Goal: Information Seeking & Learning: Compare options

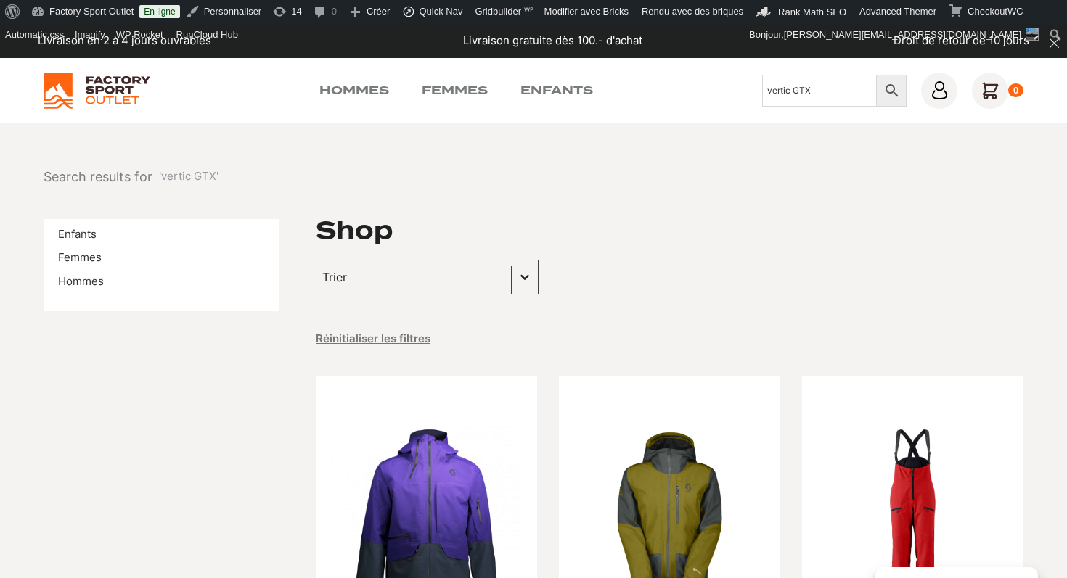
click at [813, 99] on input "vertic GTX" at bounding box center [819, 91] width 115 height 32
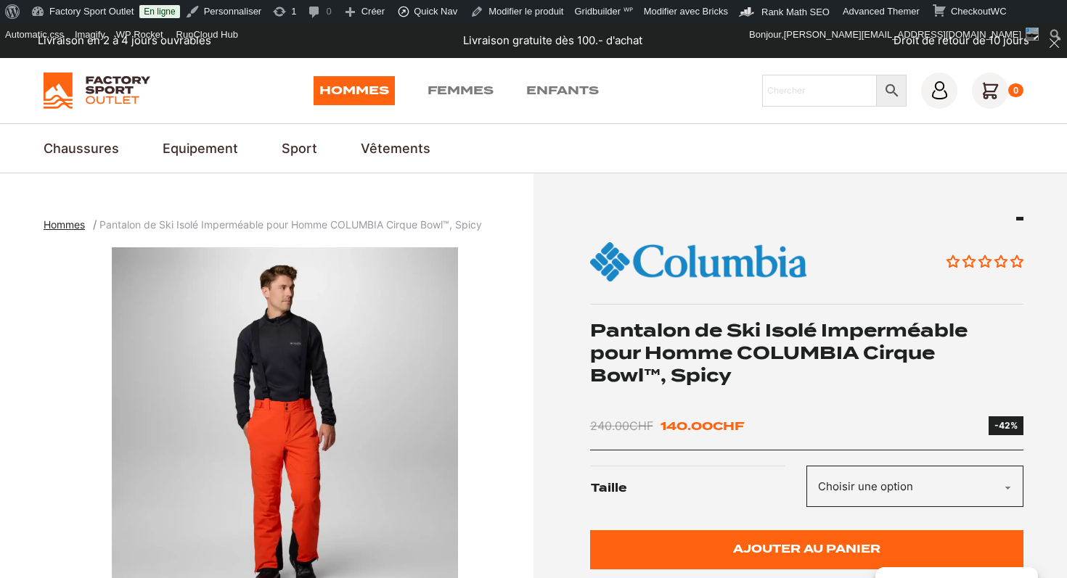
click at [703, 332] on h1 "Pantalon de Ski Isolé Imperméable pour Homme COLUMBIA Cirque Bowl™, Spicy" at bounding box center [807, 353] width 434 height 68
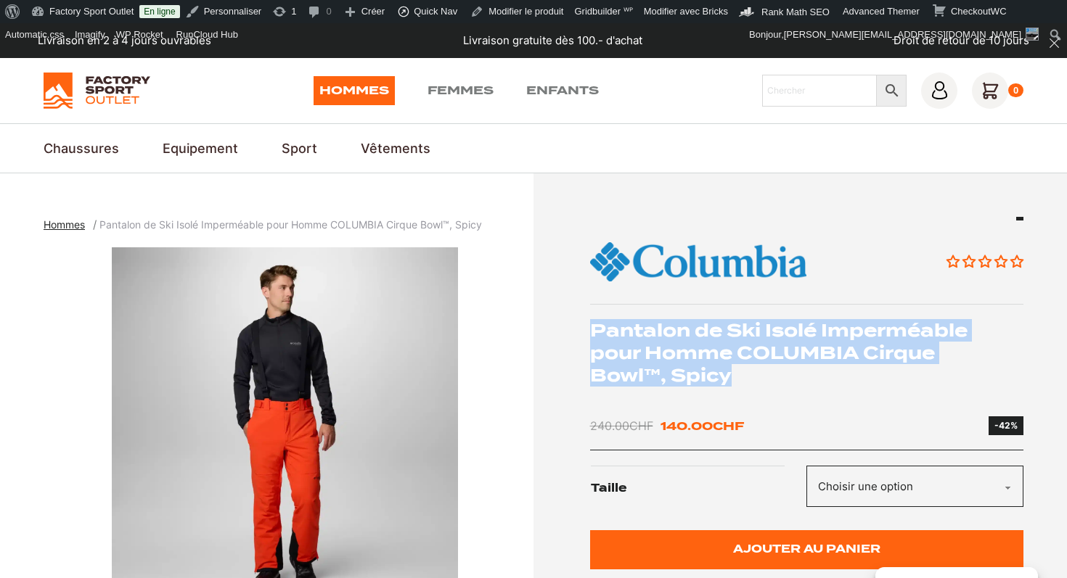
click at [703, 332] on h1 "Pantalon de Ski Isolé Imperméable pour Homme COLUMBIA Cirque Bowl™, Spicy" at bounding box center [807, 353] width 434 height 68
copy div "Pantalon de Ski Isolé Imperméable pour Homme COLUMBIA Cirque Bowl™, Spicy"
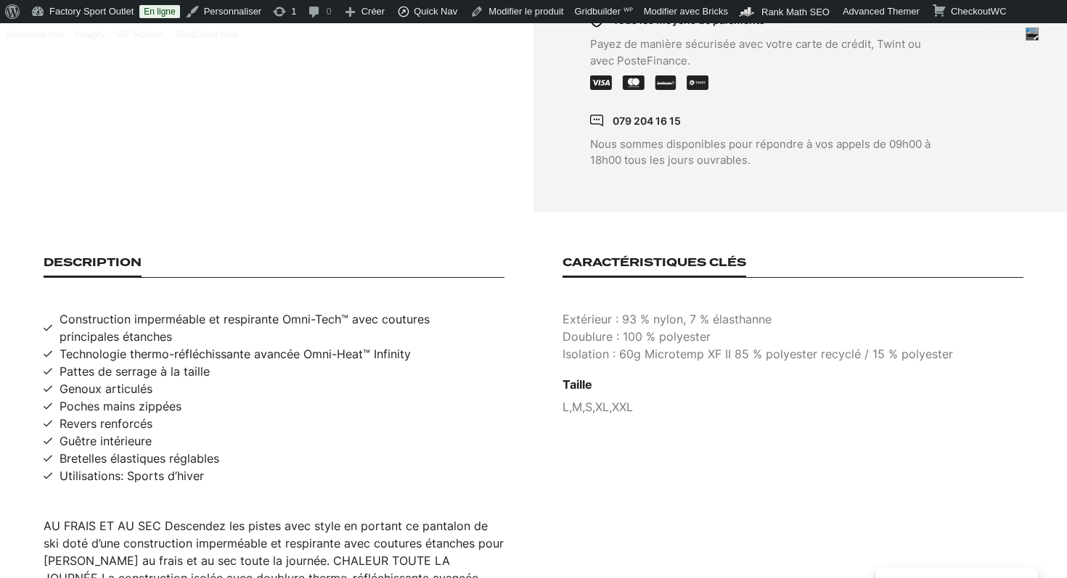
scroll to position [935, 0]
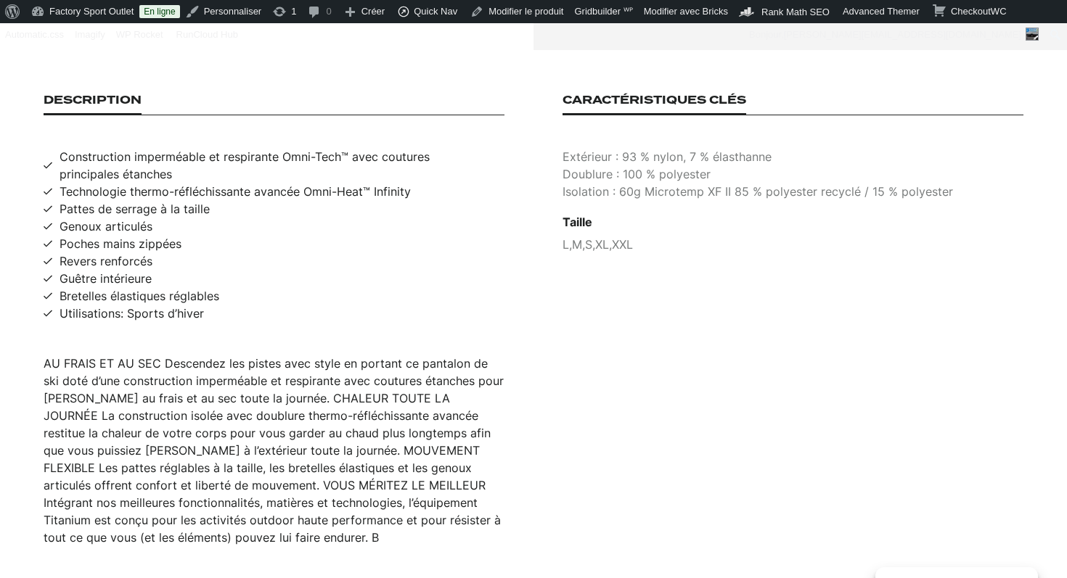
click at [262, 422] on div "AU FRAIS ET AU SEC Descendez les pistes avec style en portant ce pantalon de sk…" at bounding box center [274, 451] width 461 height 192
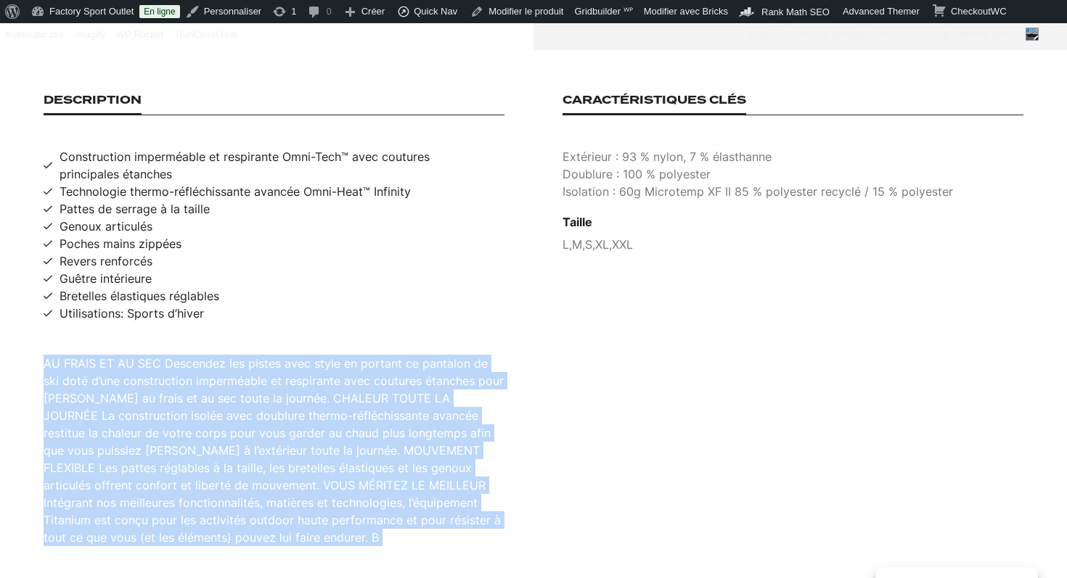
click at [262, 422] on div "AU FRAIS ET AU SEC Descendez les pistes avec style en portant ce pantalon de sk…" at bounding box center [274, 451] width 461 height 192
copy div "AU FRAIS ET AU SEC Descendez les pistes avec style en portant ce pantalon de sk…"
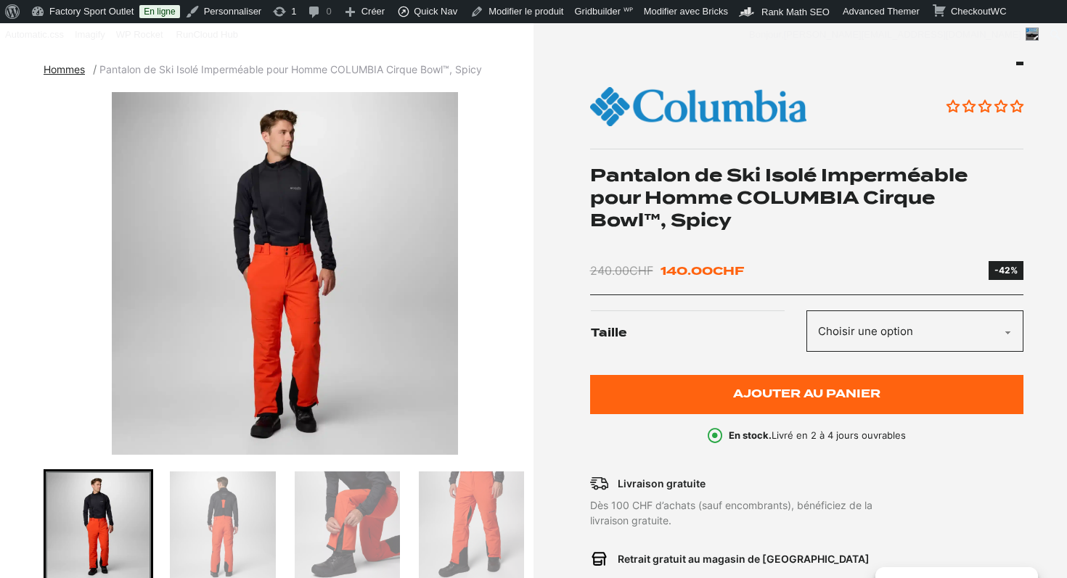
scroll to position [0, 0]
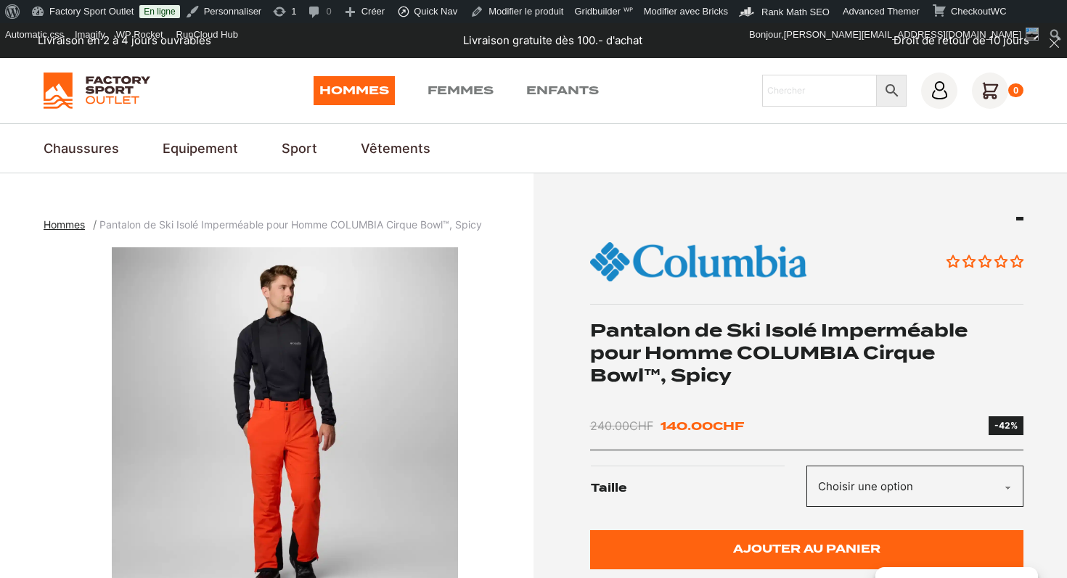
click at [258, 398] on img "1 of 7" at bounding box center [285, 428] width 483 height 363
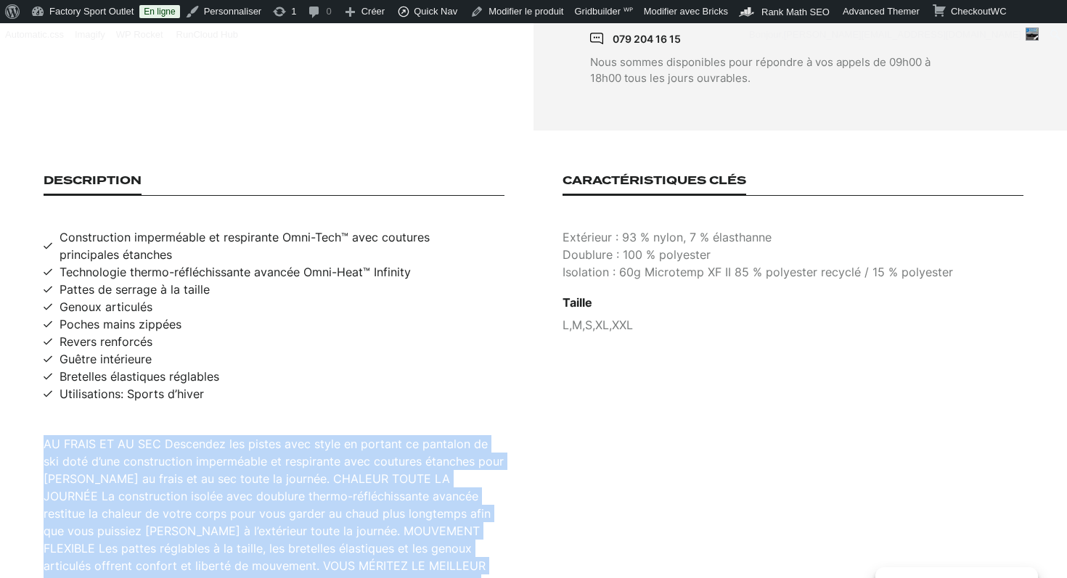
scroll to position [866, 0]
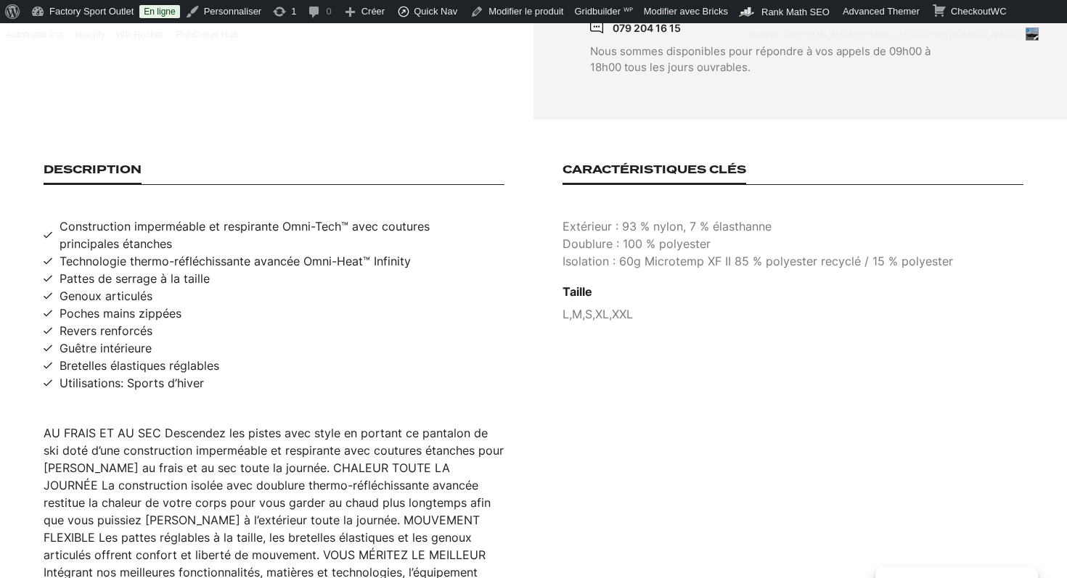
click at [208, 218] on span "Construction imperméable et respirante Omni-Tech™ avec coutures principales éta…" at bounding box center [282, 235] width 445 height 35
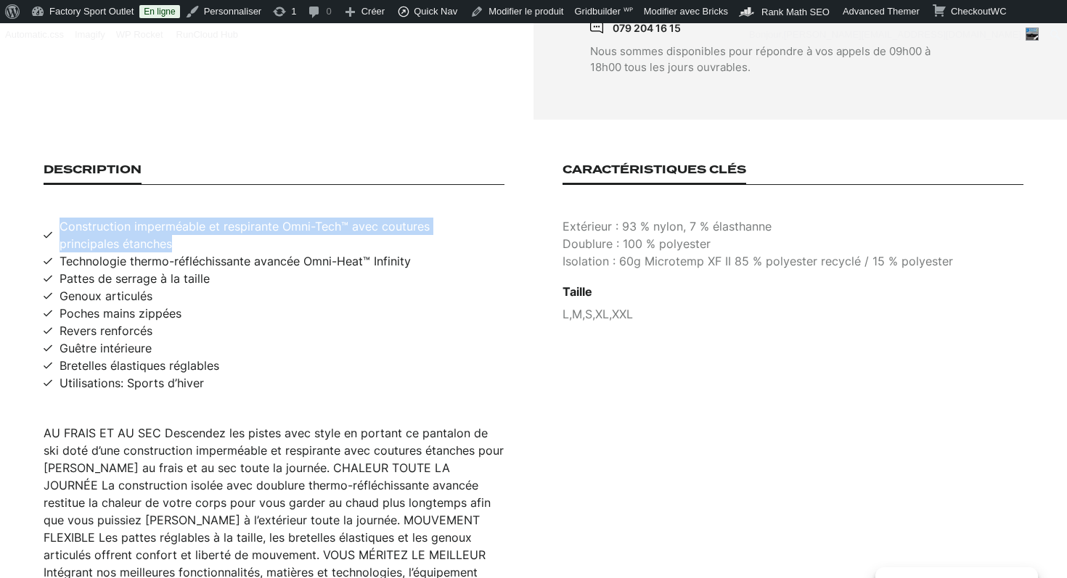
click at [208, 218] on span "Construction imperméable et respirante Omni-Tech™ avec coutures principales éta…" at bounding box center [282, 235] width 445 height 35
copy span "Construction imperméable et respirante Omni-Tech™ avec coutures principales éta…"
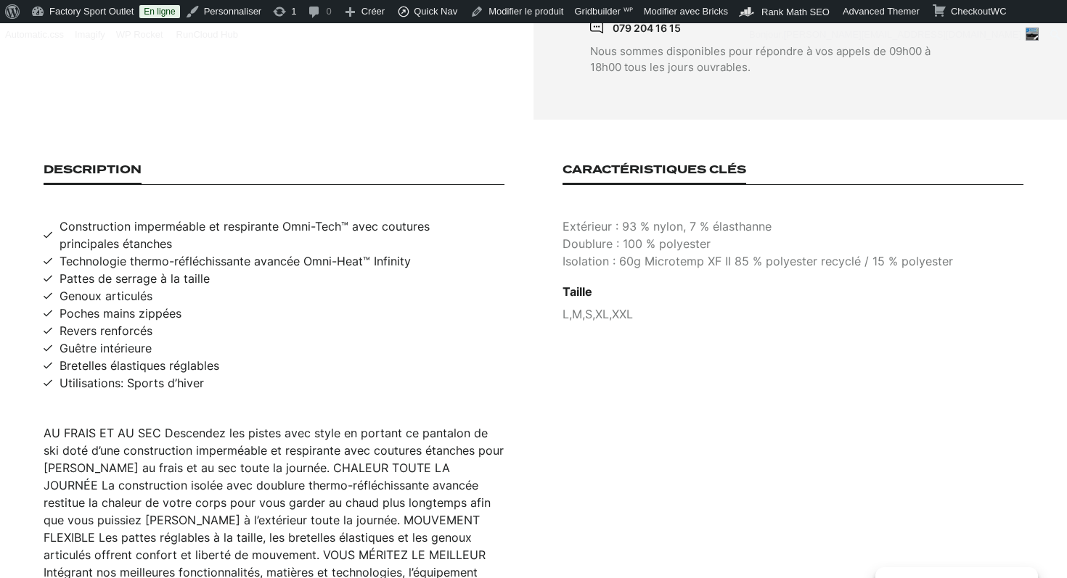
click at [135, 253] on span "Technologie thermo-réfléchissante avancée Omni-Heat™ Infinity" at bounding box center [235, 261] width 351 height 17
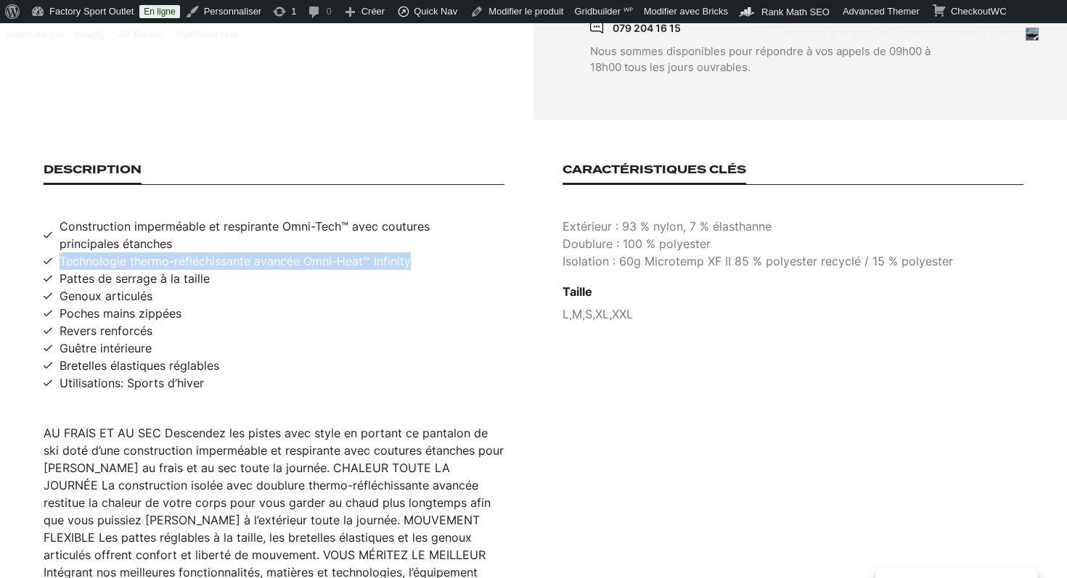
click at [135, 253] on span "Technologie thermo-réfléchissante avancée Omni-Heat™ Infinity" at bounding box center [235, 261] width 351 height 17
copy span "Technologie thermo-réfléchissante avancée Omni-Heat™ Infinity"
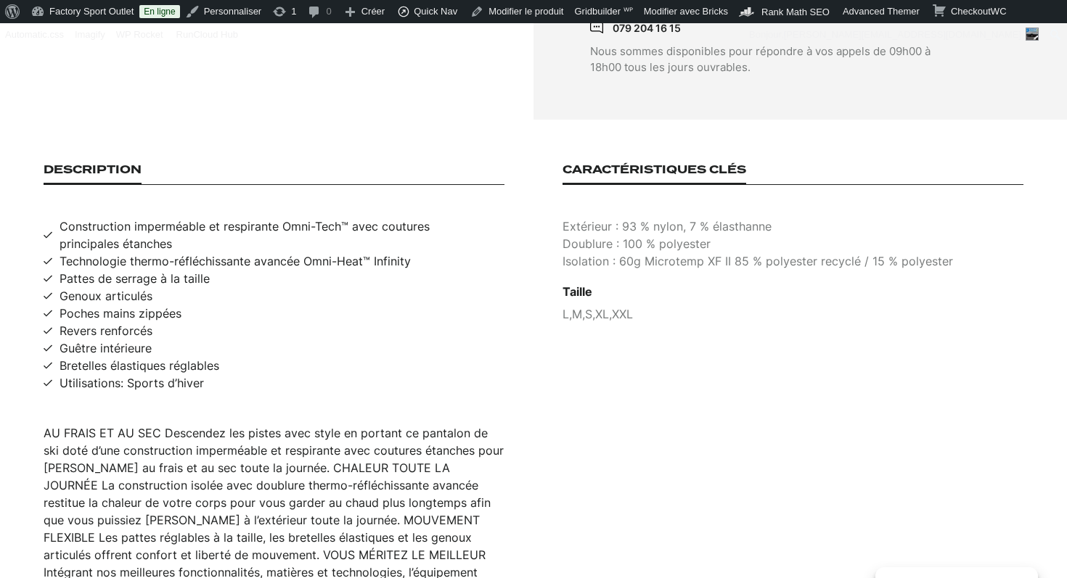
click at [136, 374] on span "Utilisations: Sports d’hiver" at bounding box center [132, 382] width 144 height 17
copy span "Utilisations: Sports d’hiver"
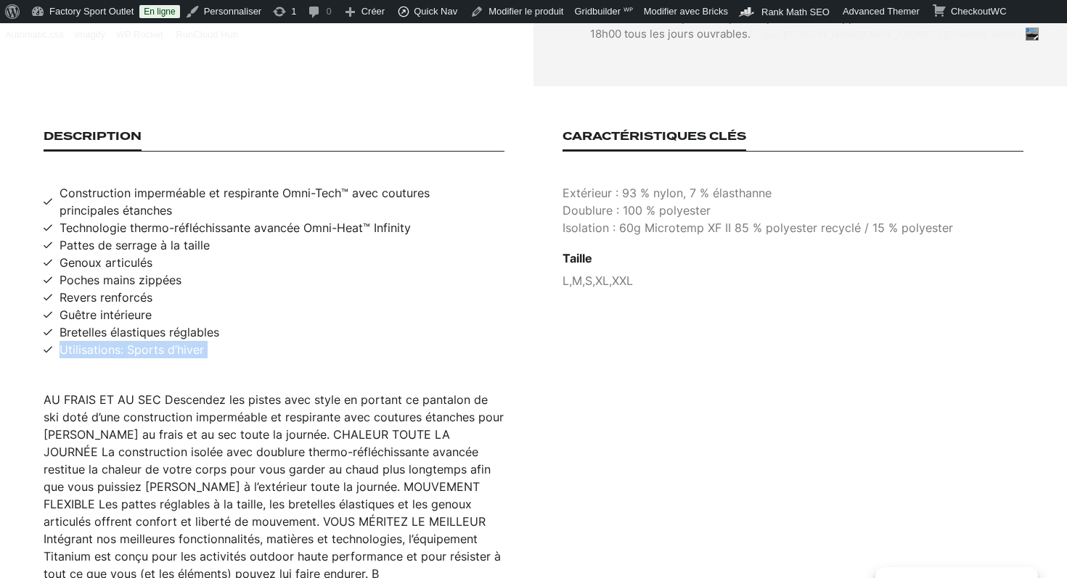
scroll to position [908, 0]
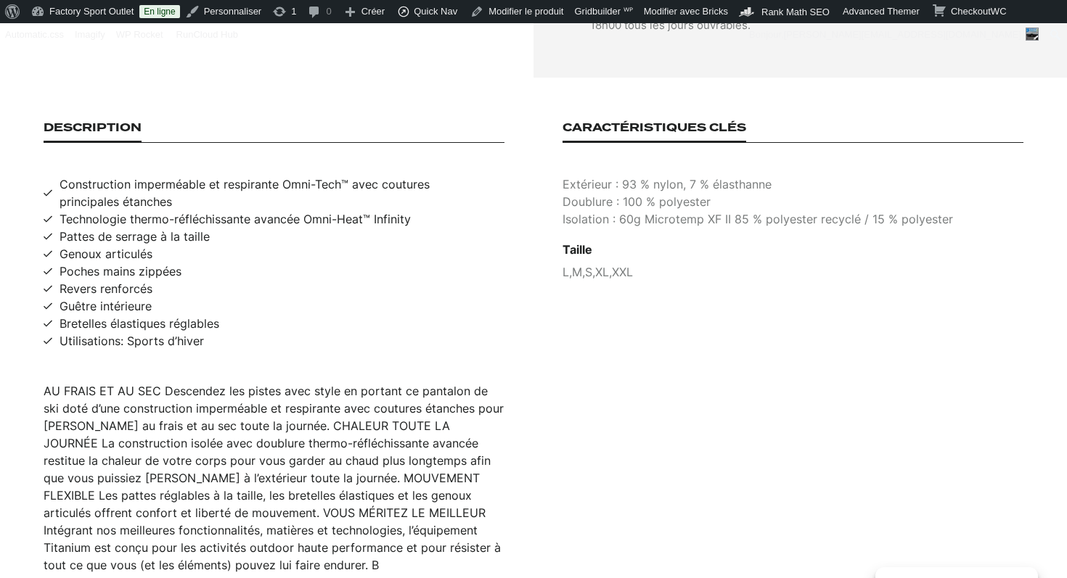
click at [675, 176] on p "Extérieur : 93 % nylon, 7 % élasthanne" at bounding box center [792, 184] width 461 height 17
copy p "Extérieur : 93 % nylon, 7 % élasthanne"
click at [653, 193] on p "Doublure : 100 % polyester" at bounding box center [792, 201] width 461 height 17
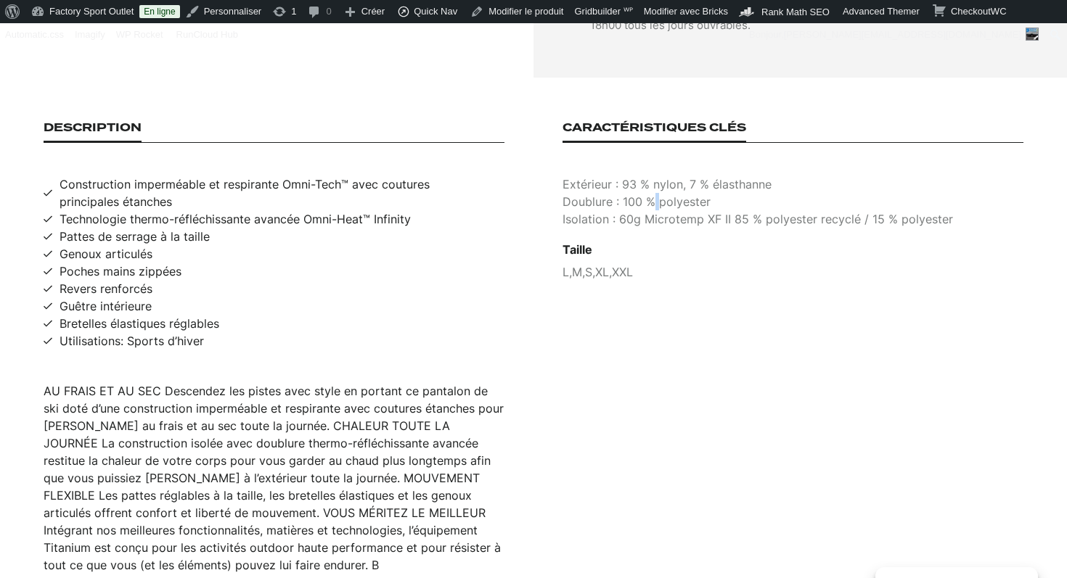
click at [653, 193] on p "Doublure : 100 % polyester" at bounding box center [792, 201] width 461 height 17
copy p "Doublure : 100 % polyester"
click at [670, 210] on p "Isolation : 60g Microtemp XF II 85 % polyester recyclé / 15 % polyester" at bounding box center [792, 218] width 461 height 17
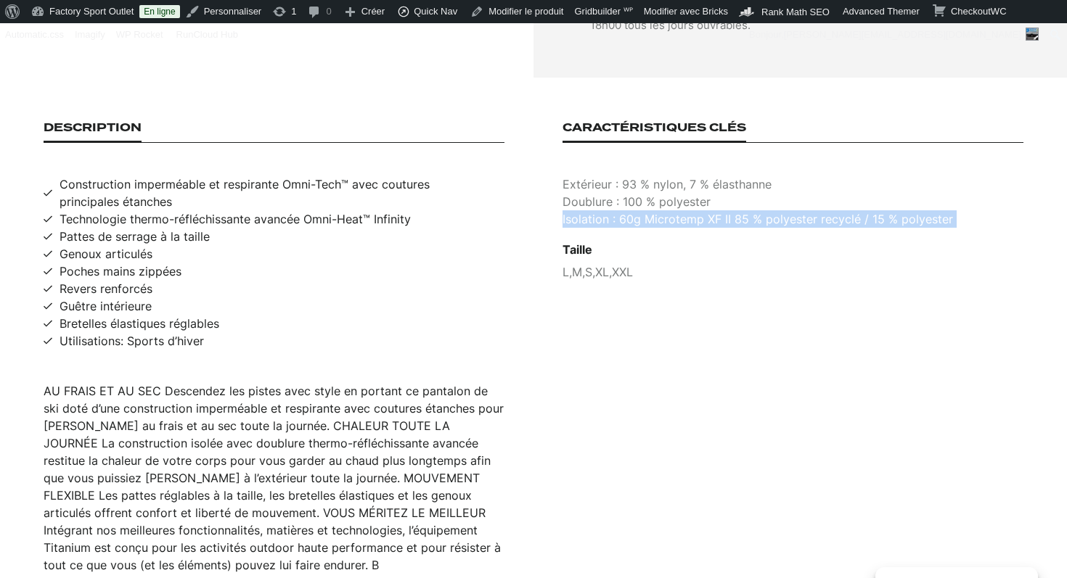
click at [670, 210] on p "Isolation : 60g Microtemp XF II 85 % polyester recyclé / 15 % polyester" at bounding box center [792, 218] width 461 height 17
copy p "Isolation : 60g Microtemp XF II 85 % polyester recyclé / 15 % polyester"
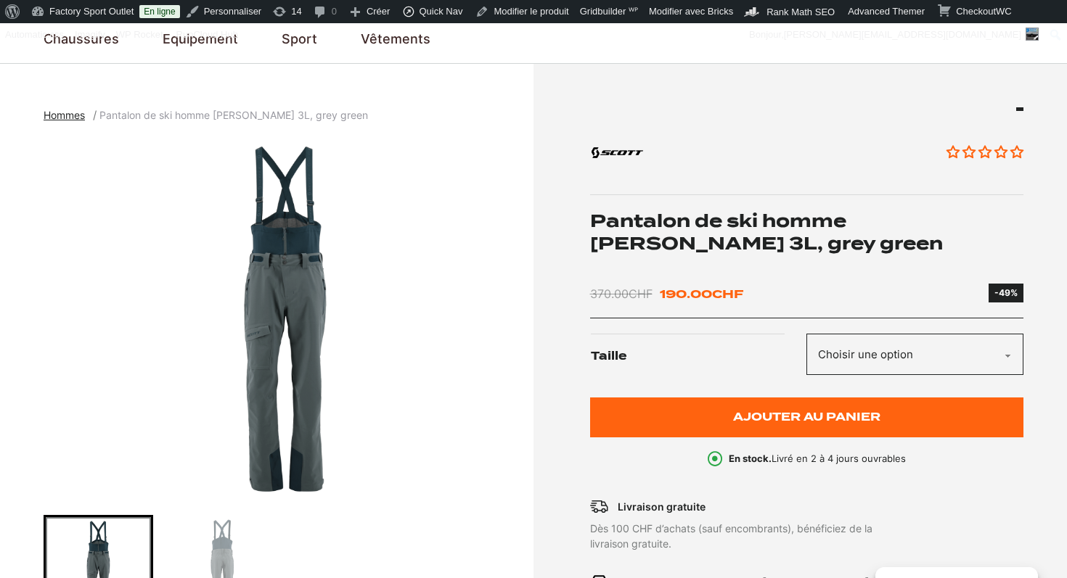
scroll to position [134, 0]
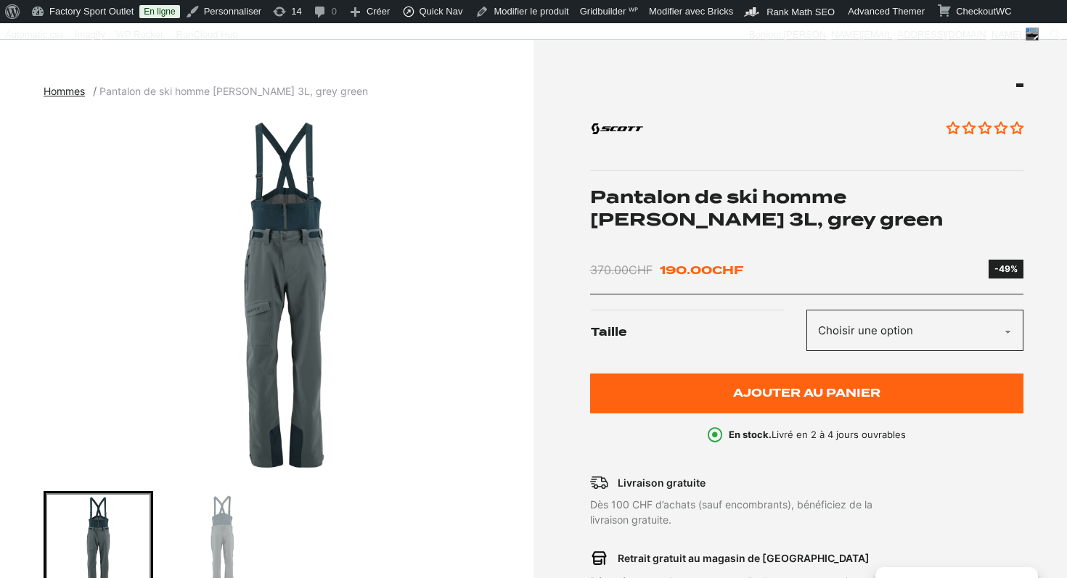
click at [692, 208] on h1 "Pantalon de ski homme [PERSON_NAME] 3L, grey green" at bounding box center [807, 208] width 434 height 45
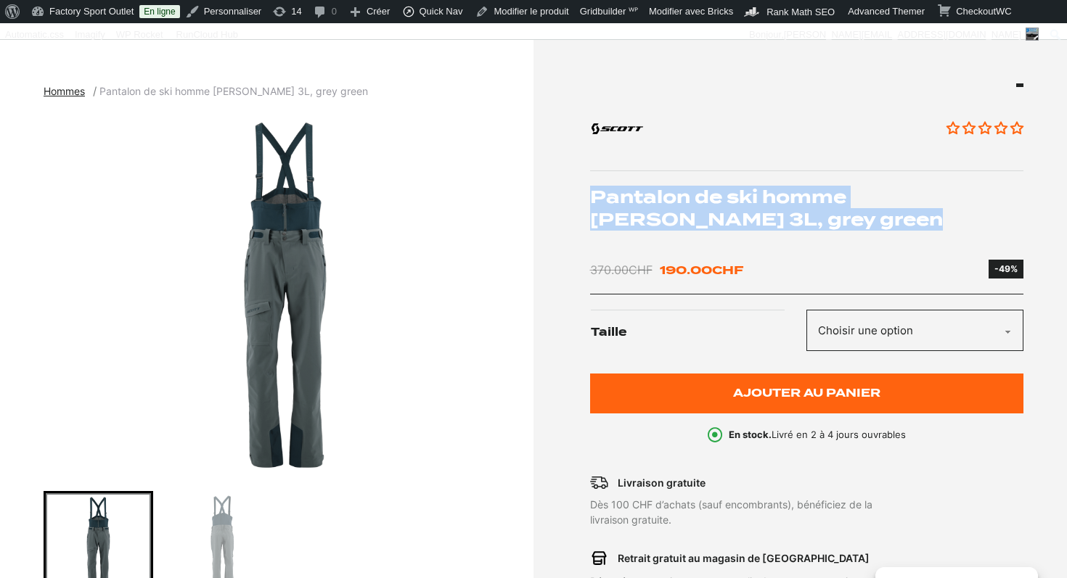
click at [692, 208] on h1 "Pantalon de ski homme [PERSON_NAME] 3L, grey green" at bounding box center [807, 208] width 434 height 45
copy div "Pantalon de ski homme [PERSON_NAME] 3L, grey green"
click at [276, 320] on img "1 of 2" at bounding box center [285, 295] width 483 height 363
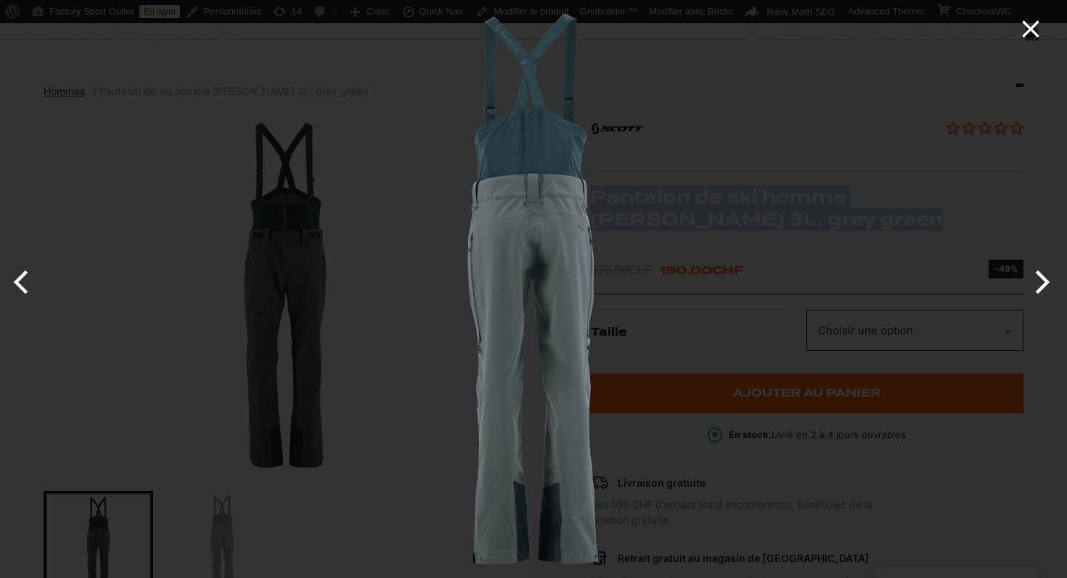
click at [1024, 27] on icon "Close" at bounding box center [1030, 29] width 29 height 29
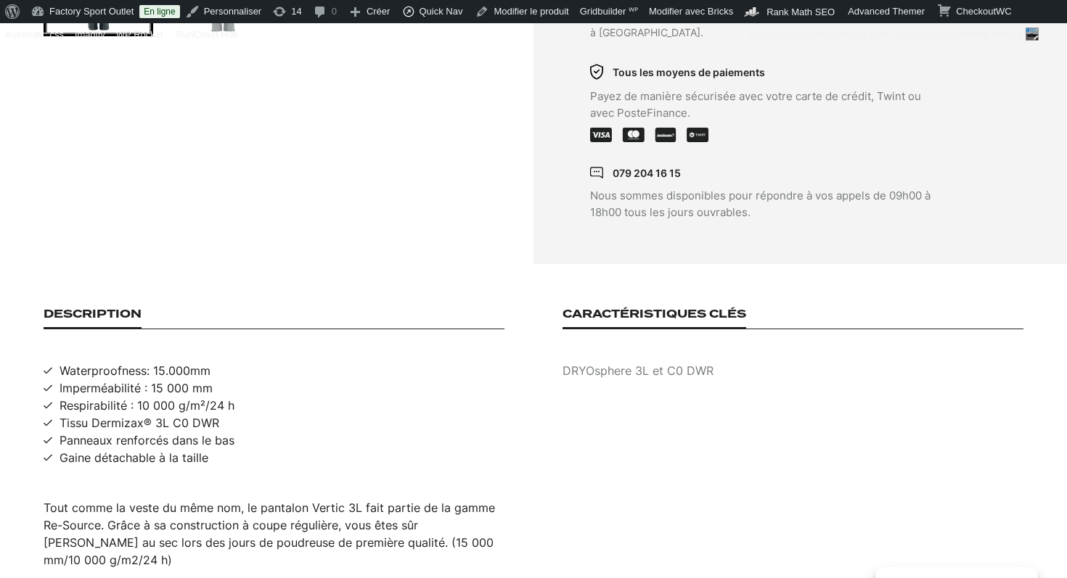
scroll to position [713, 0]
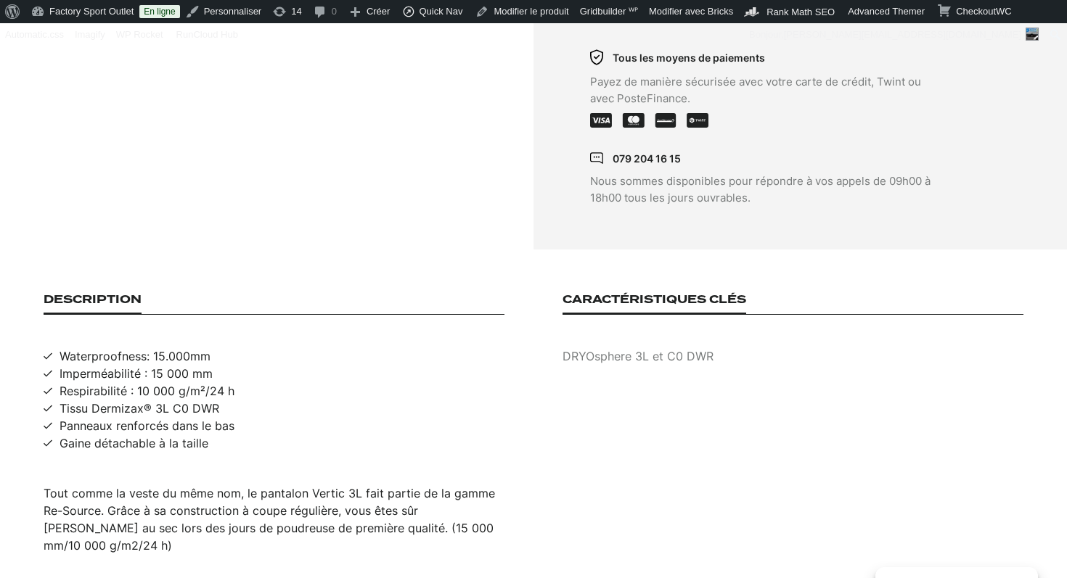
click at [162, 509] on div "Tout comme la veste du même nom, le pantalon Vertic 3L fait partie de la gamme …" at bounding box center [274, 520] width 461 height 70
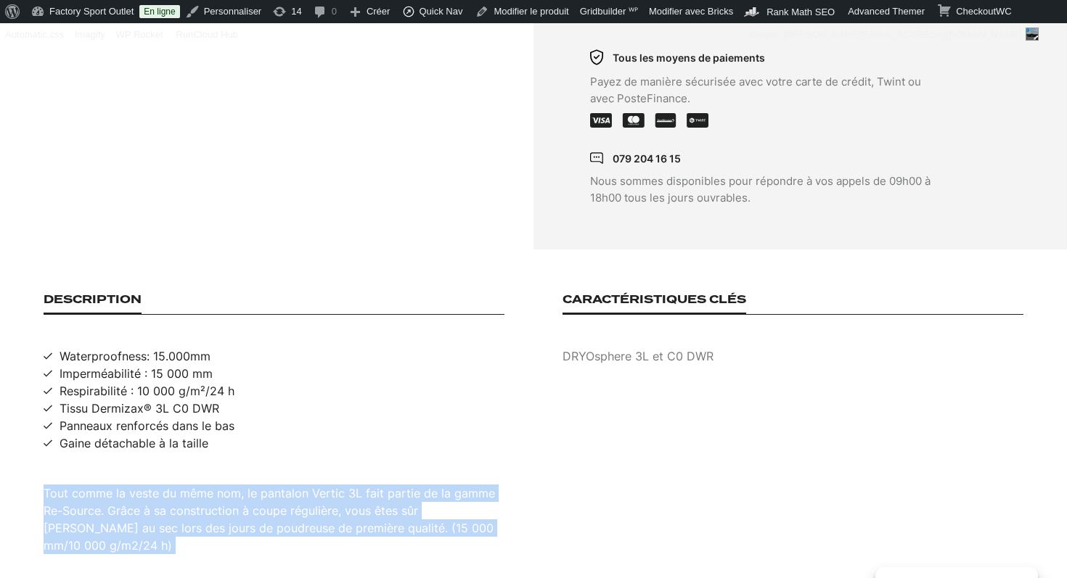
click at [162, 509] on div "Tout comme la veste du même nom, le pantalon Vertic 3L fait partie de la gamme …" at bounding box center [274, 520] width 461 height 70
copy div "Tout comme la veste du même nom, le pantalon Vertic 3L fait partie de la gamme …"
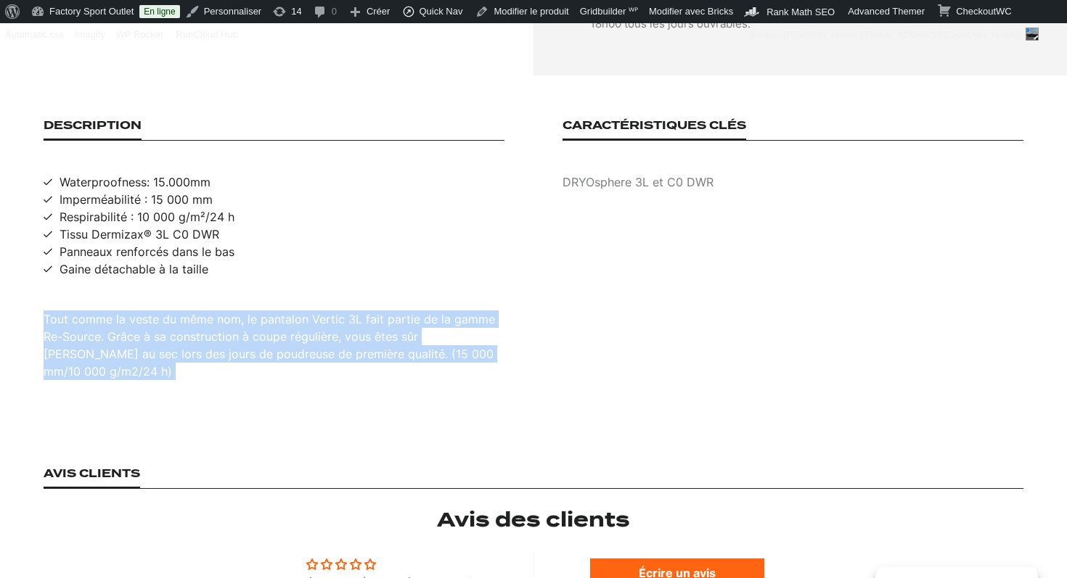
scroll to position [859, 0]
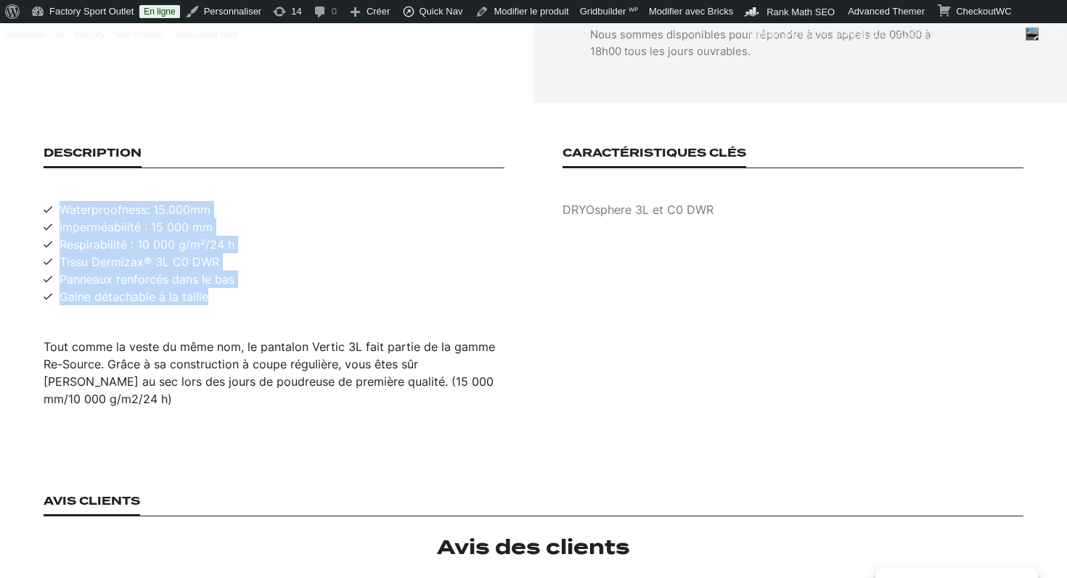
drag, startPoint x: 214, startPoint y: 284, endPoint x: 57, endPoint y: 186, distance: 184.8
click at [57, 201] on ul "Waterproofness: 15.000mm Imperméabilité : 15 000 mm Respirabilité : 10 000 g/m²…" at bounding box center [274, 253] width 461 height 104
copy ul "Waterproofness: 15.000mm Imperméabilité : 15 000 mm Respirabilité : 10 000 g/m²…"
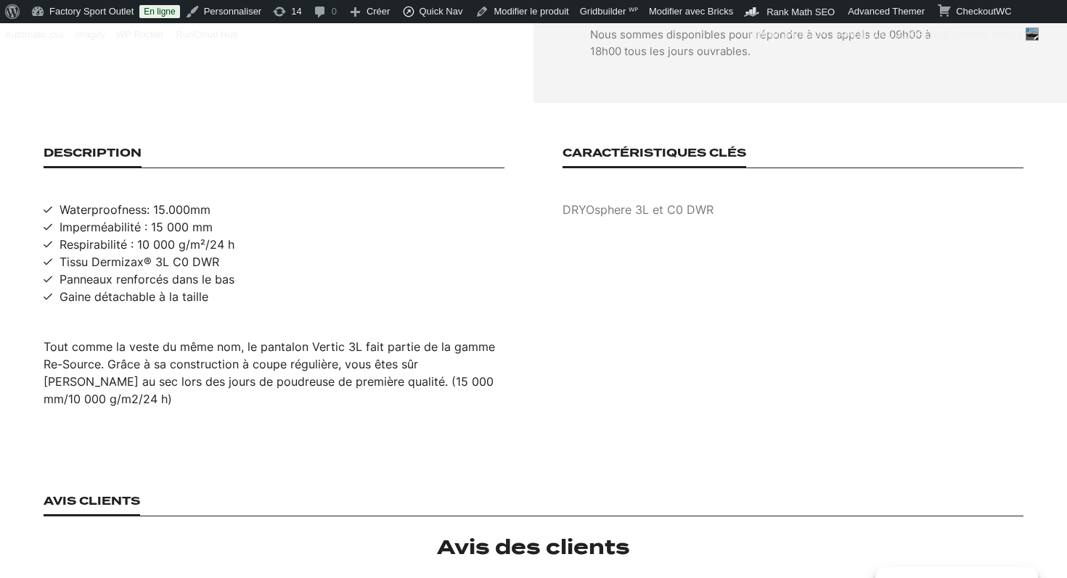
click at [652, 201] on p "DRYOsphere 3L et C0 DWR" at bounding box center [792, 209] width 461 height 17
copy p "DRYOsphere 3L et C0 DWR"
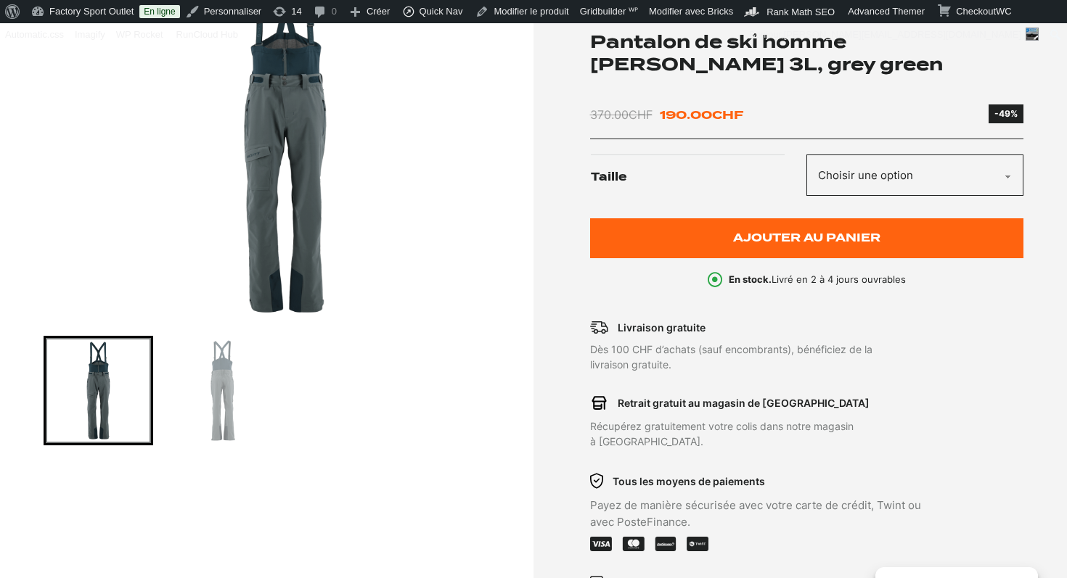
scroll to position [0, 0]
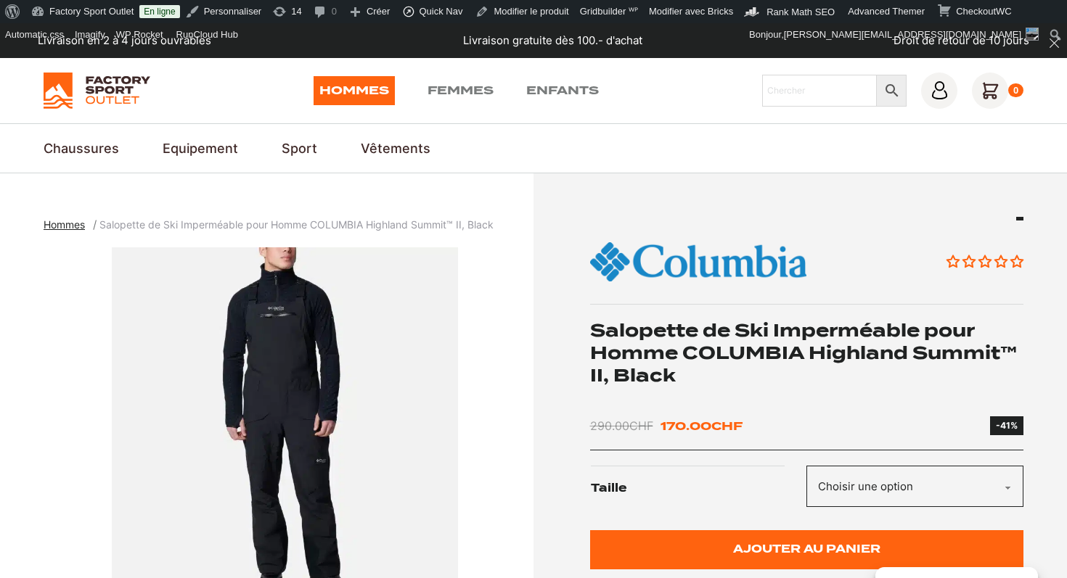
scroll to position [93, 0]
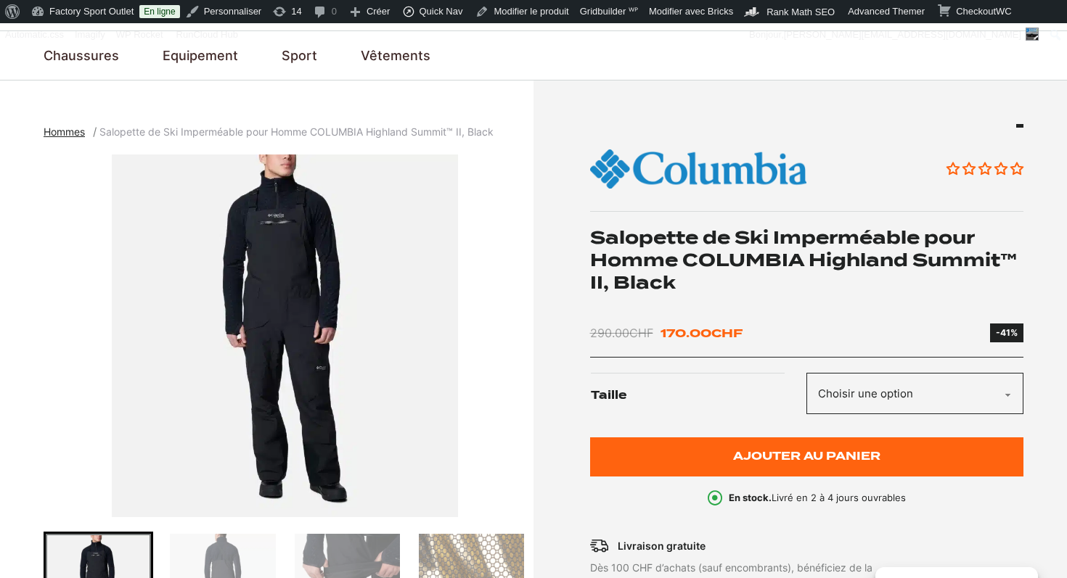
click at [717, 239] on h1 "Salopette de Ski Imperméable pour Homme COLUMBIA Highland Summit™ II, Black" at bounding box center [807, 260] width 434 height 68
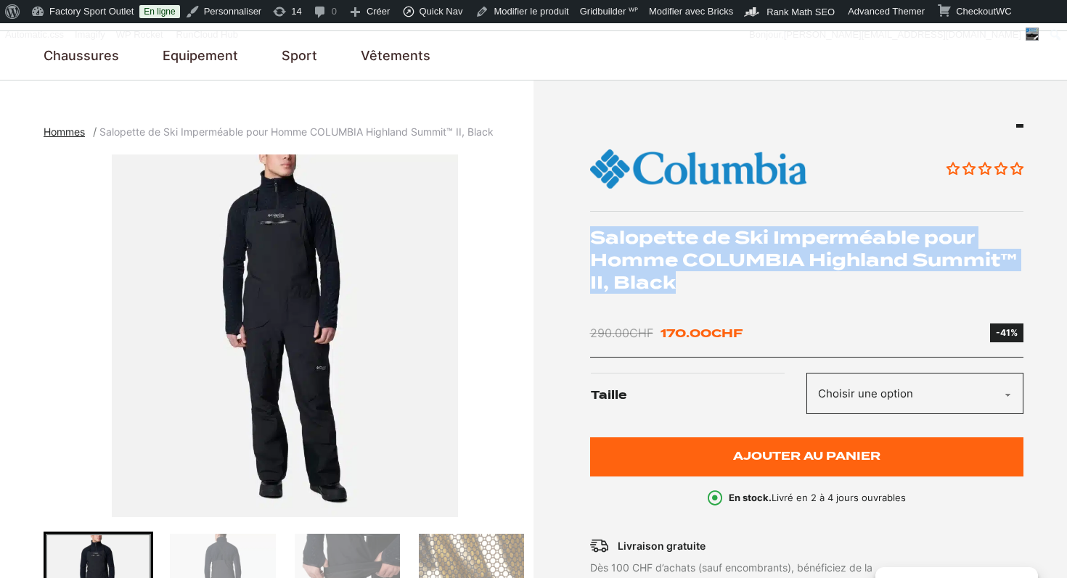
click at [717, 239] on h1 "Salopette de Ski Imperméable pour Homme COLUMBIA Highland Summit™ II, Black" at bounding box center [807, 260] width 434 height 68
copy div "Salopette de Ski Imperméable pour Homme COLUMBIA Highland Summit™ II, Black"
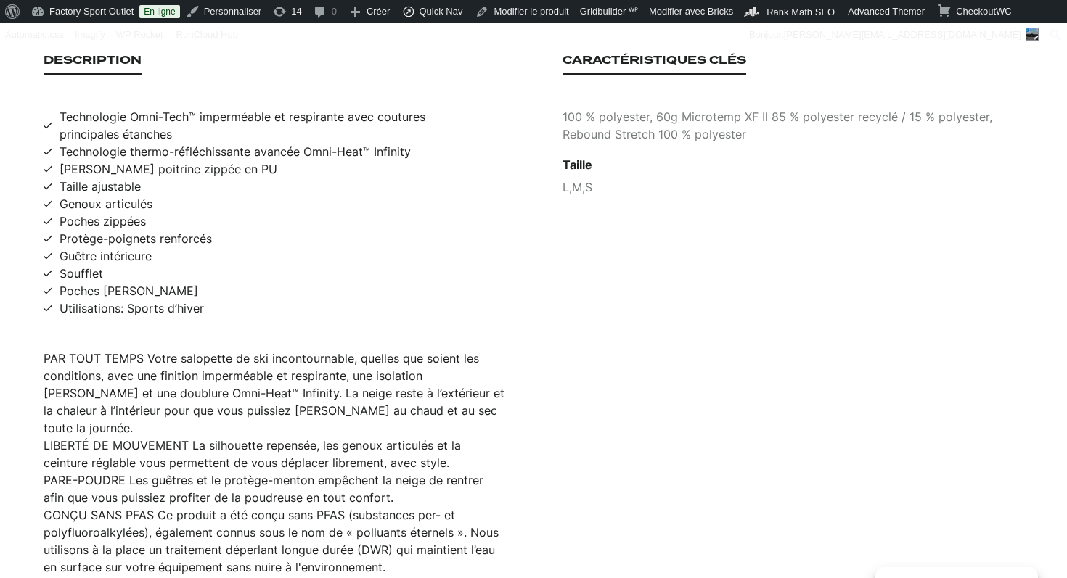
scroll to position [1026, 0]
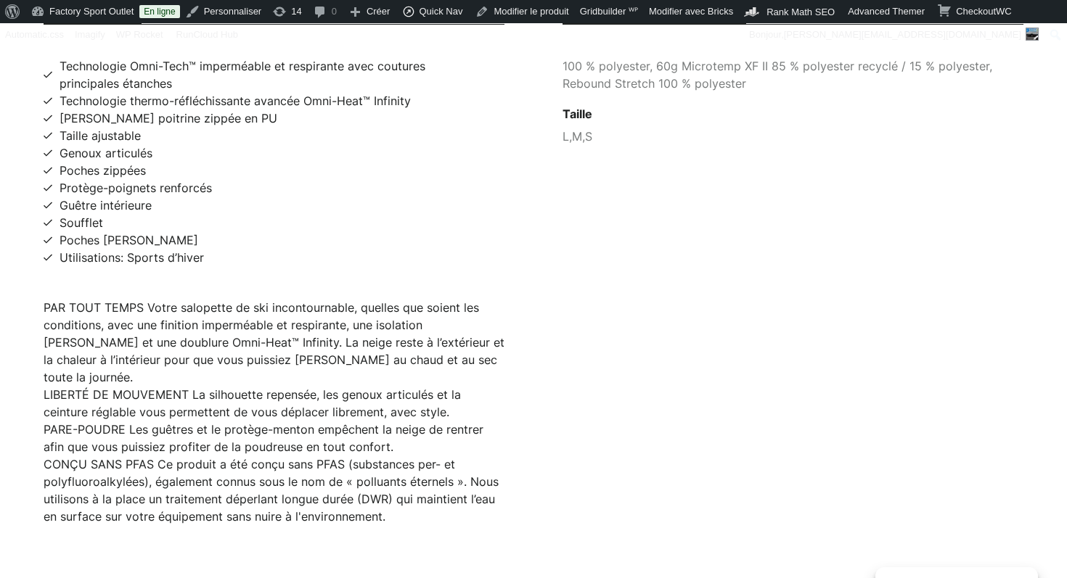
click at [290, 386] on li "LIBERTÉ DE MOUVEMENT La silhouette repensée, les genoux articulés et la ceintur…" at bounding box center [274, 403] width 461 height 35
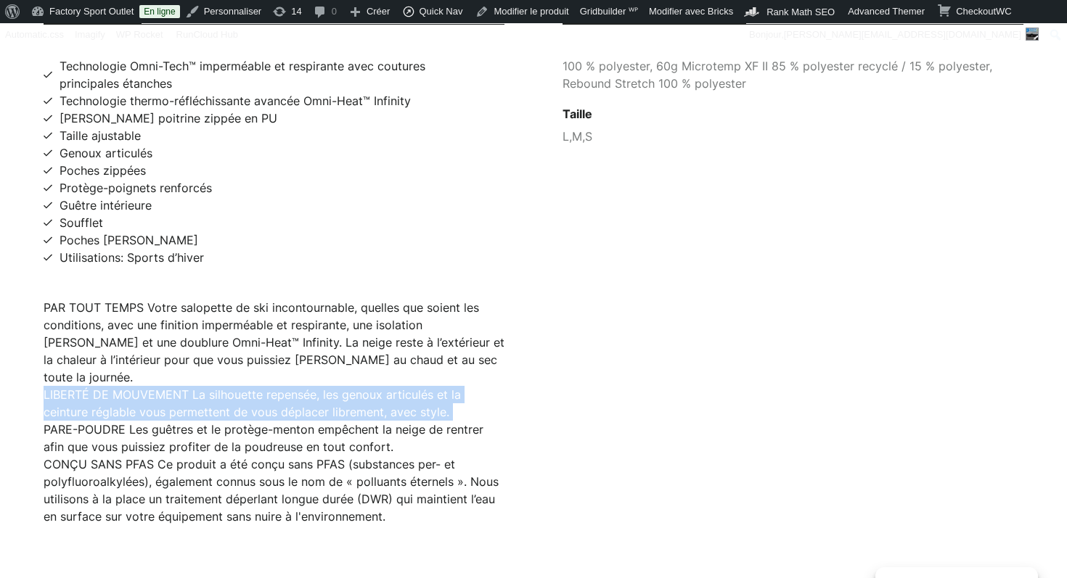
click at [290, 386] on li "LIBERTÉ DE MOUVEMENT La silhouette repensée, les genoux articulés et la ceintur…" at bounding box center [274, 403] width 461 height 35
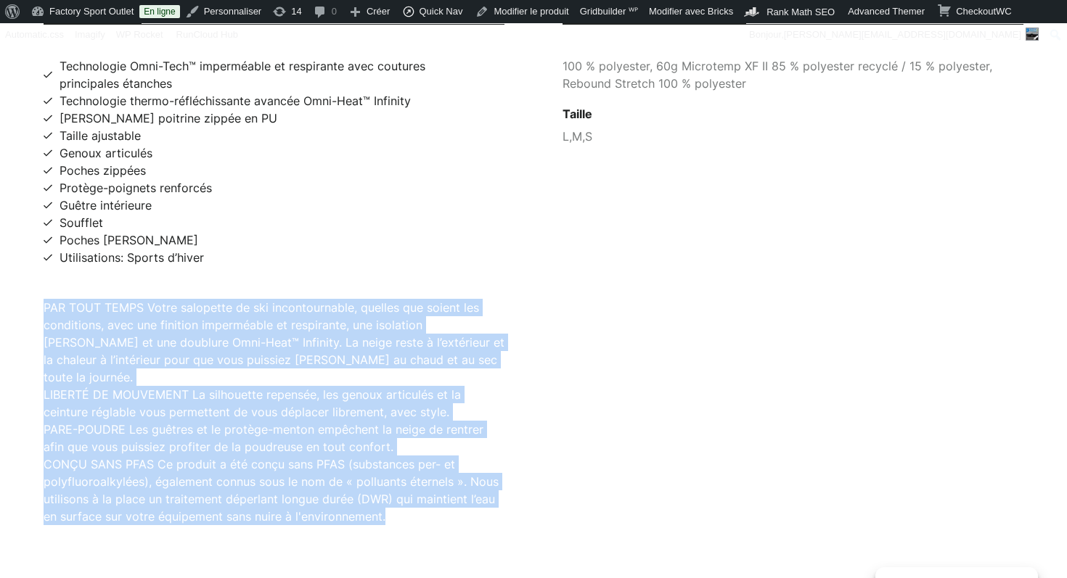
drag, startPoint x: 390, startPoint y: 482, endPoint x: 40, endPoint y: 298, distance: 395.0
click at [40, 298] on section "Description Technologie Omni-Tech™ imperméable et respirante avec coutures prin…" at bounding box center [533, 264] width 1067 height 610
copy ul "PAR TOUT TEMPS Votre salopette de ski incontournable, quelles que soient les co…"
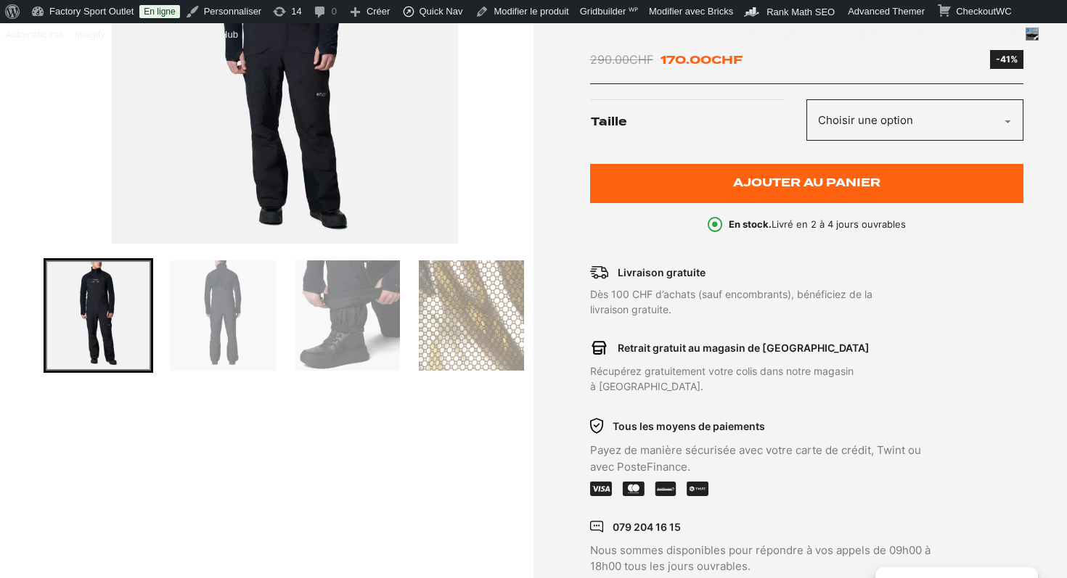
scroll to position [115, 0]
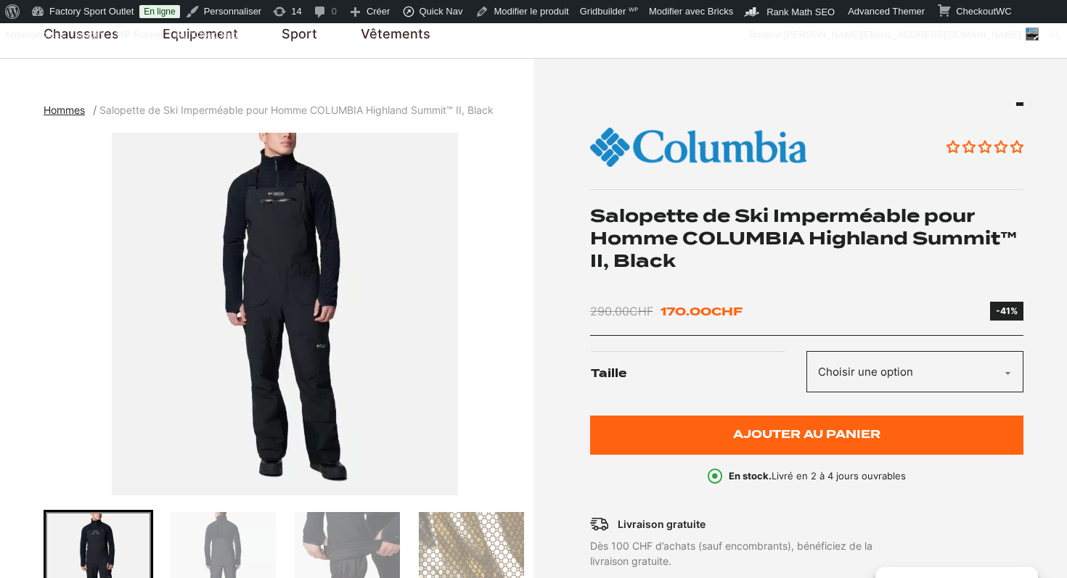
click at [347, 286] on img "1 of 8" at bounding box center [285, 314] width 483 height 363
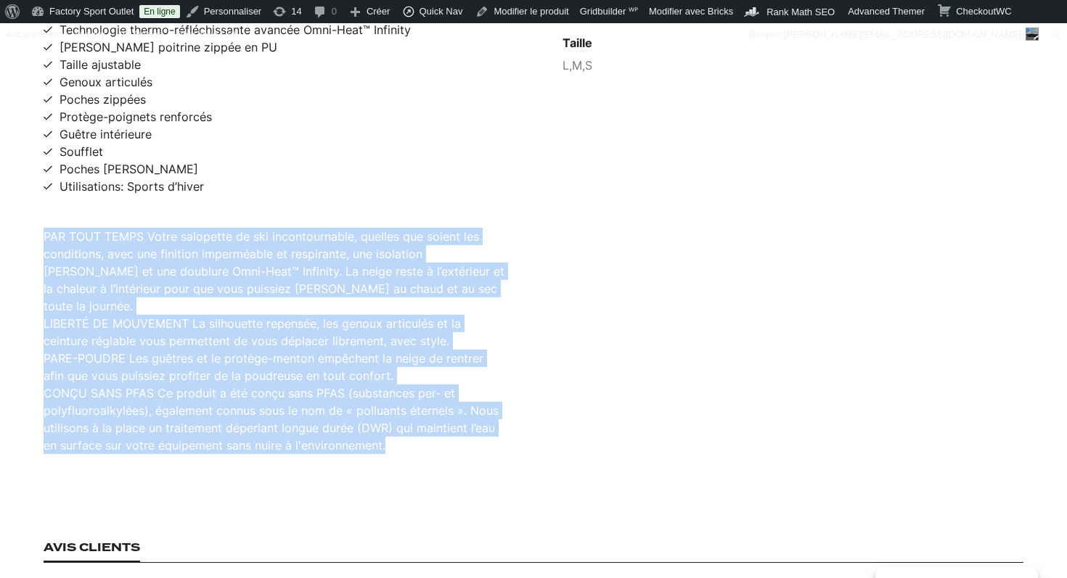
scroll to position [1144, 0]
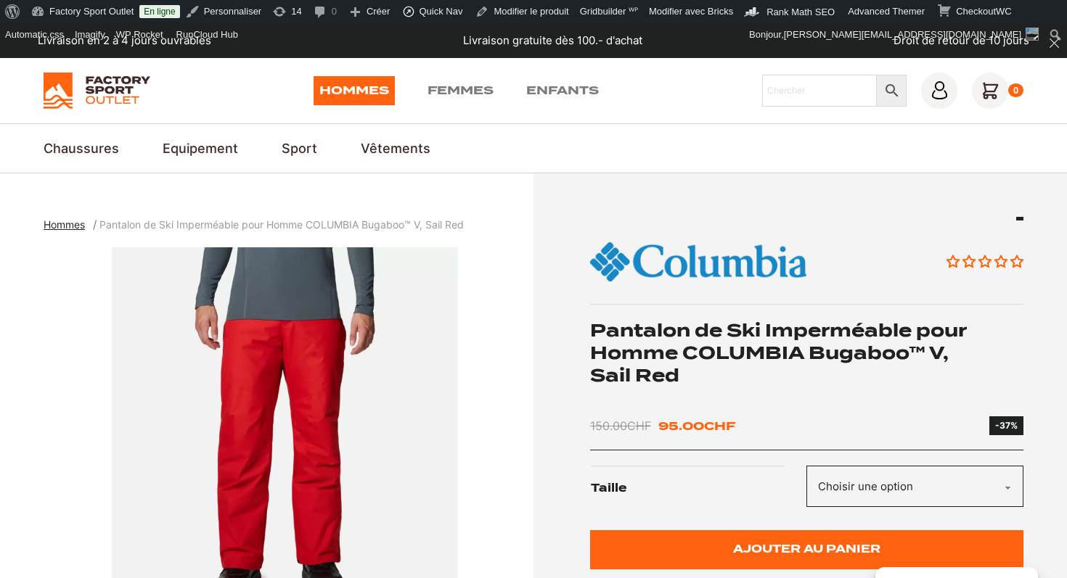
click at [747, 345] on h1 "Pantalon de Ski Imperméable pour Homme COLUMBIA Bugaboo™ V, Sail Red" at bounding box center [807, 353] width 434 height 68
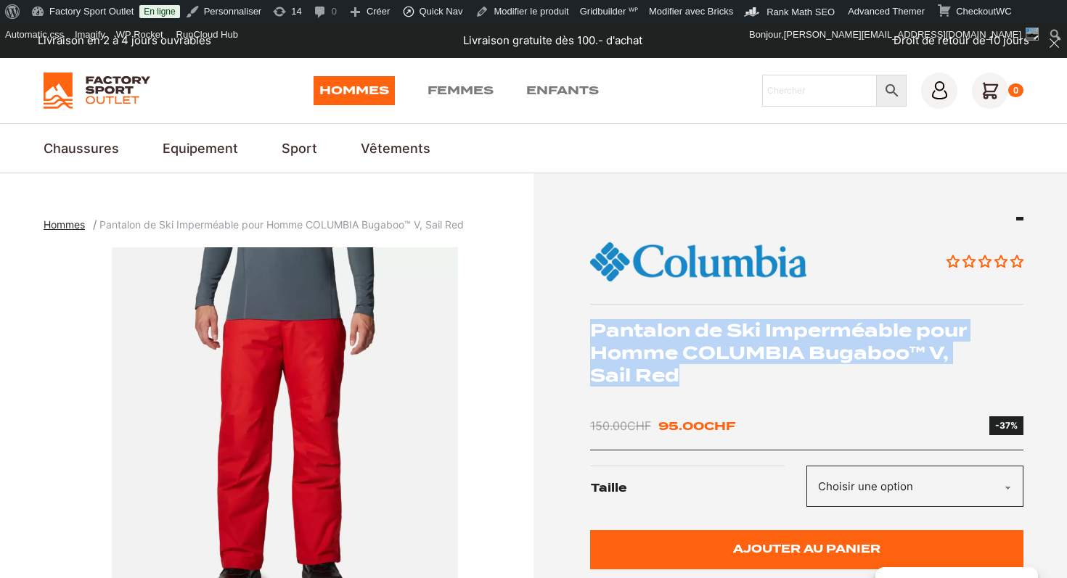
click at [747, 345] on h1 "Pantalon de Ski Imperméable pour Homme COLUMBIA Bugaboo™ V, Sail Red" at bounding box center [807, 353] width 434 height 68
click at [315, 395] on img "1 of 9" at bounding box center [285, 428] width 483 height 363
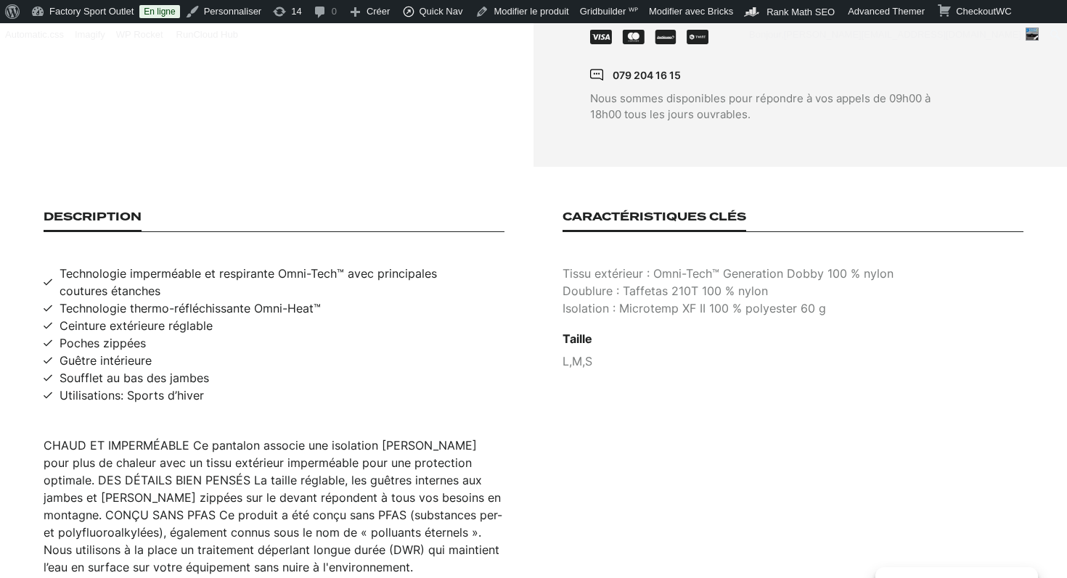
scroll to position [860, 0]
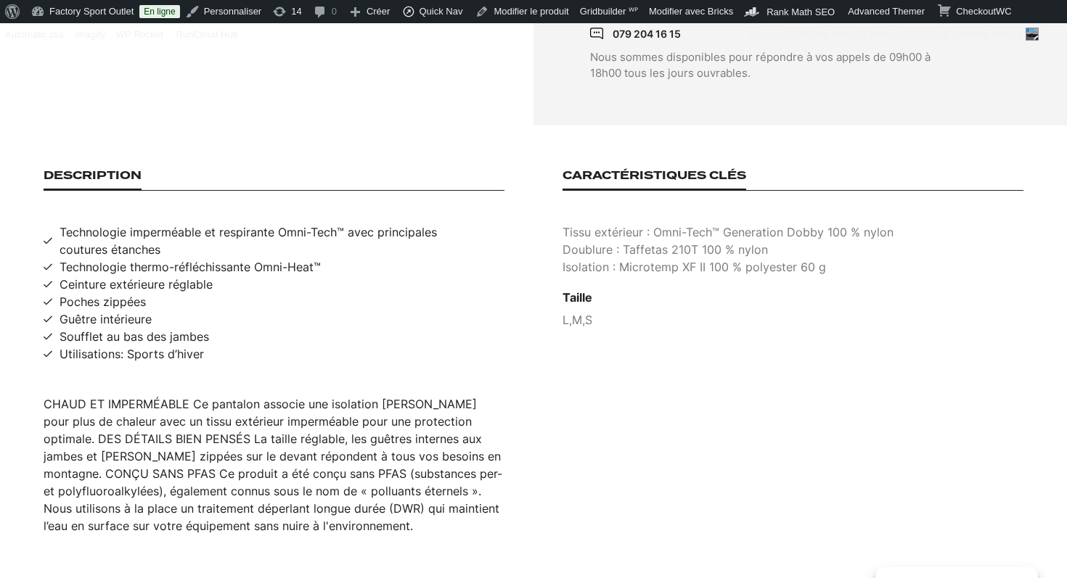
click at [307, 456] on div "CHAUD ET IMPERMÉABLE Ce pantalon associe une isolation [PERSON_NAME] pour plus …" at bounding box center [274, 464] width 461 height 139
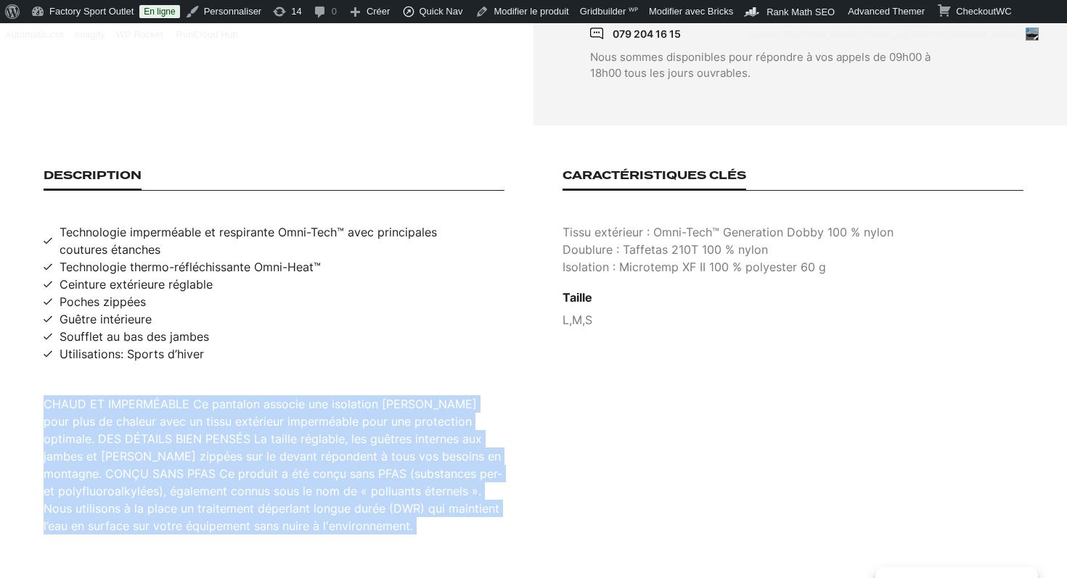
click at [307, 456] on div "CHAUD ET IMPERMÉABLE Ce pantalon associe une isolation [PERSON_NAME] pour plus …" at bounding box center [274, 464] width 461 height 139
copy div "CHAUD ET IMPERMÉABLE Ce pantalon associe une isolation [PERSON_NAME] pour plus …"
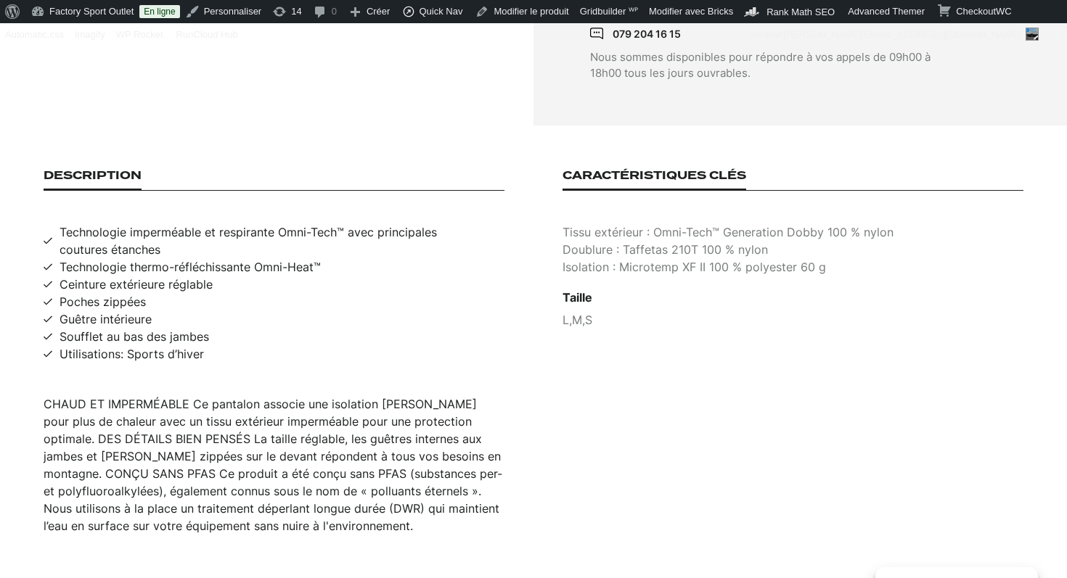
click at [216, 223] on span "Technologie imperméable et respirante Omni-Tech™ avec principales coutures étan…" at bounding box center [282, 240] width 445 height 35
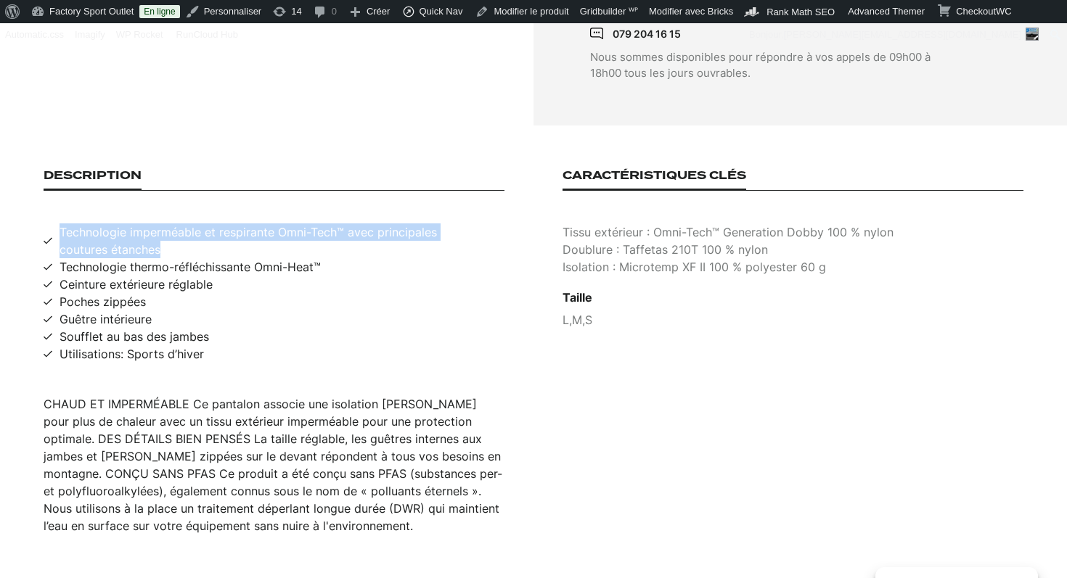
click at [216, 223] on span "Technologie imperméable et respirante Omni-Tech™ avec principales coutures étan…" at bounding box center [282, 240] width 445 height 35
copy span "Technologie imperméable et respirante Omni-Tech™ avec principales coutures étan…"
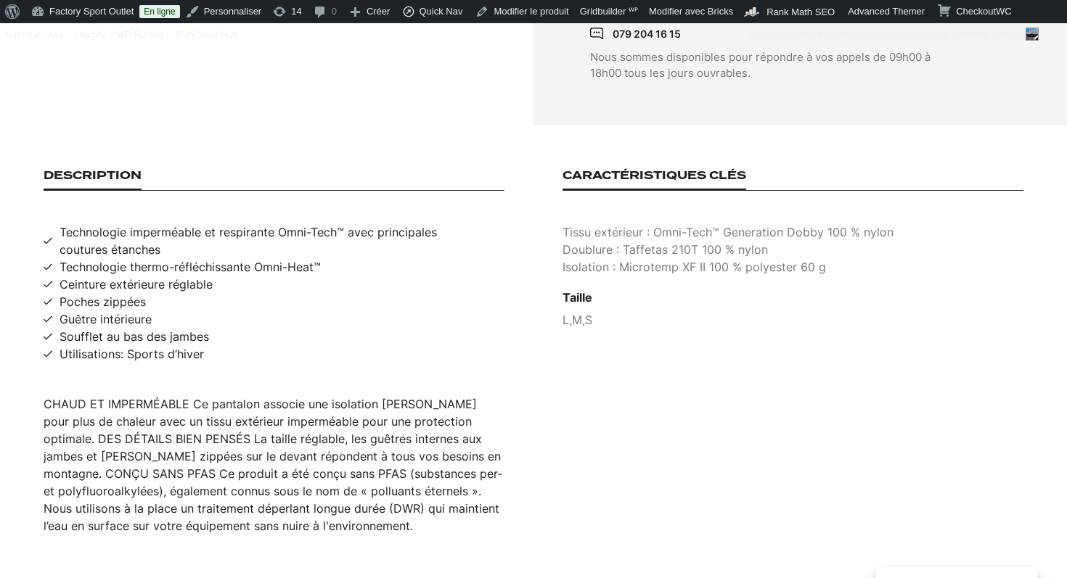
click at [130, 258] on span "Technologie thermo-réfléchissante Omni-Heat™" at bounding box center [190, 266] width 261 height 17
copy span "Technologie thermo-réfléchissante Omni-Heat™"
click at [110, 345] on span "Utilisations: Sports d’hiver" at bounding box center [132, 353] width 144 height 17
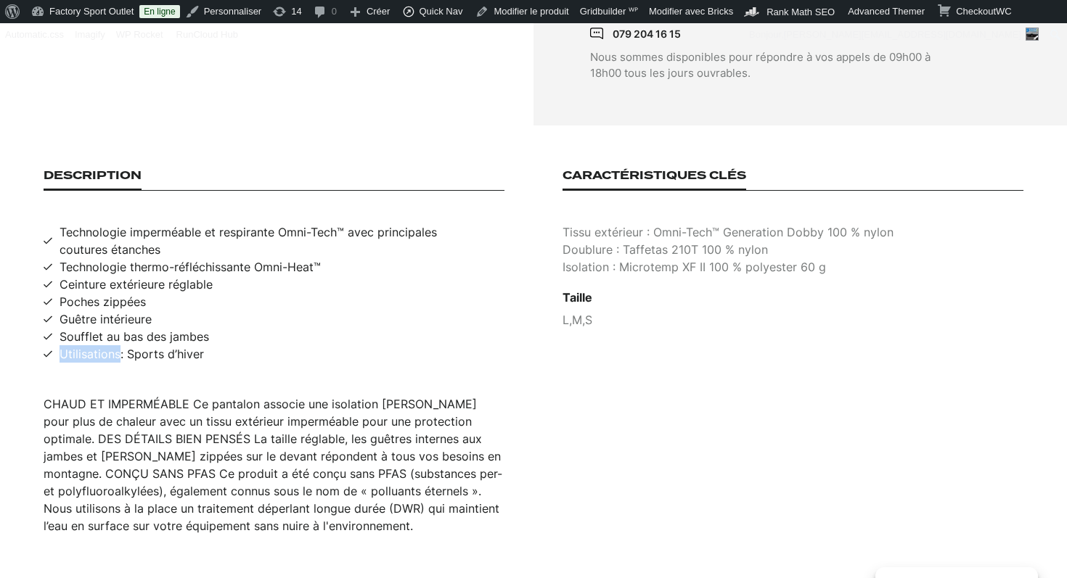
click at [110, 345] on span "Utilisations: Sports d’hiver" at bounding box center [132, 353] width 144 height 17
copy span "Utilisations: Sports d’hiver"
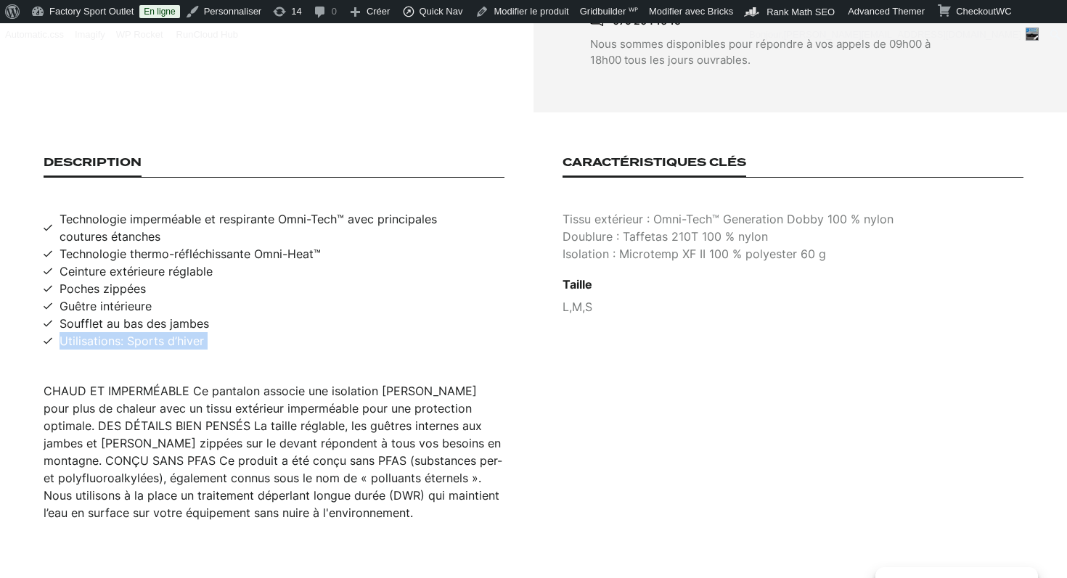
scroll to position [876, 0]
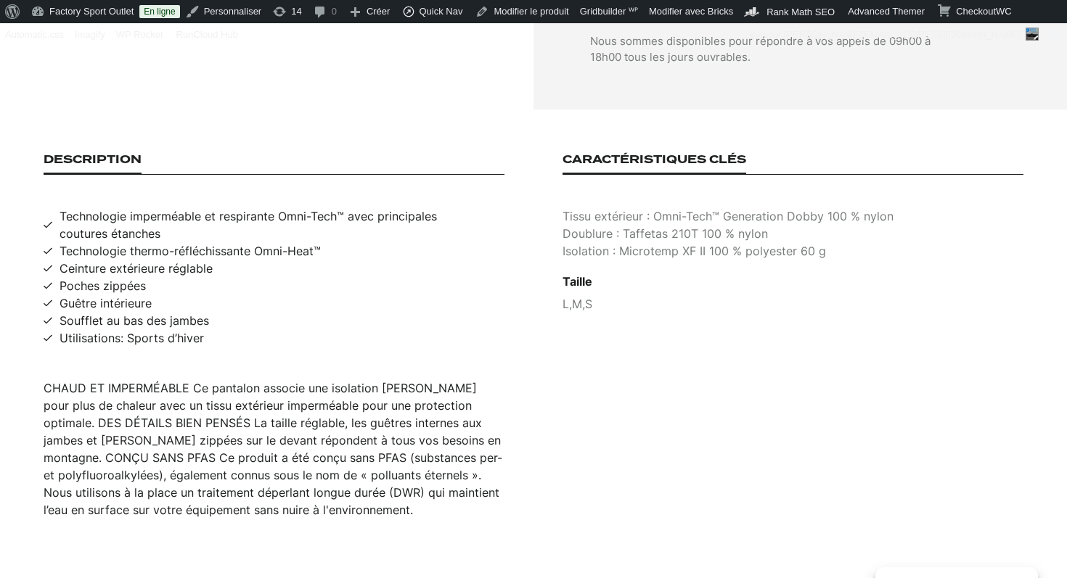
click at [641, 189] on div "Caractéristiques clés Tissu extérieur : Omni-Tech™ Generation Dobby 100 % nylon…" at bounding box center [792, 336] width 461 height 366
click at [641, 208] on p "Tissu extérieur : Omni-Tech™ Generation Dobby 100 % nylon" at bounding box center [792, 216] width 461 height 17
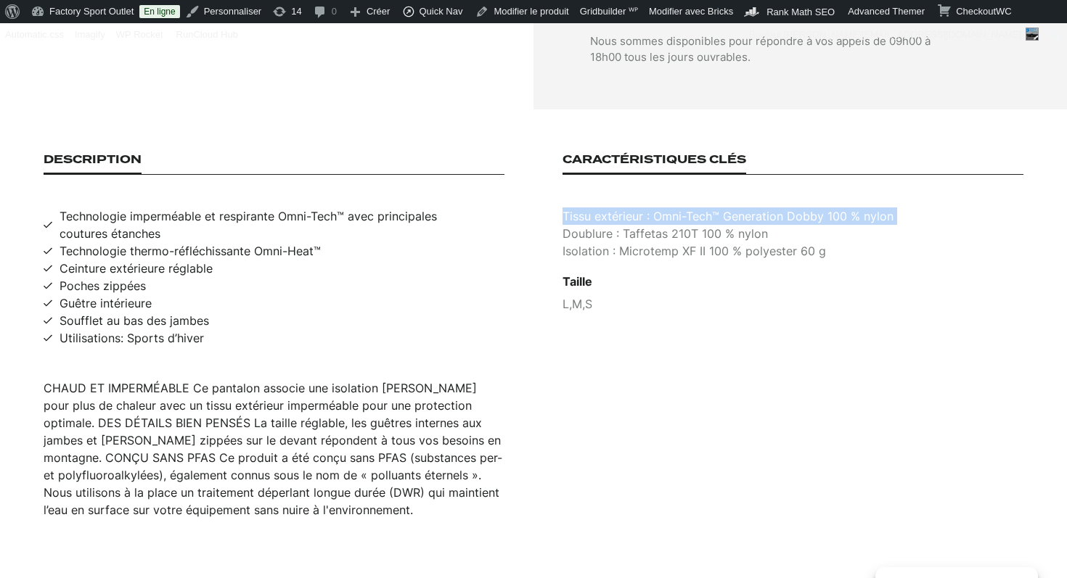
click at [641, 208] on p "Tissu extérieur : Omni-Tech™ Generation Dobby 100 % nylon" at bounding box center [792, 216] width 461 height 17
copy p "Tissu extérieur : Omni-Tech™ Generation Dobby 100 % nylon"
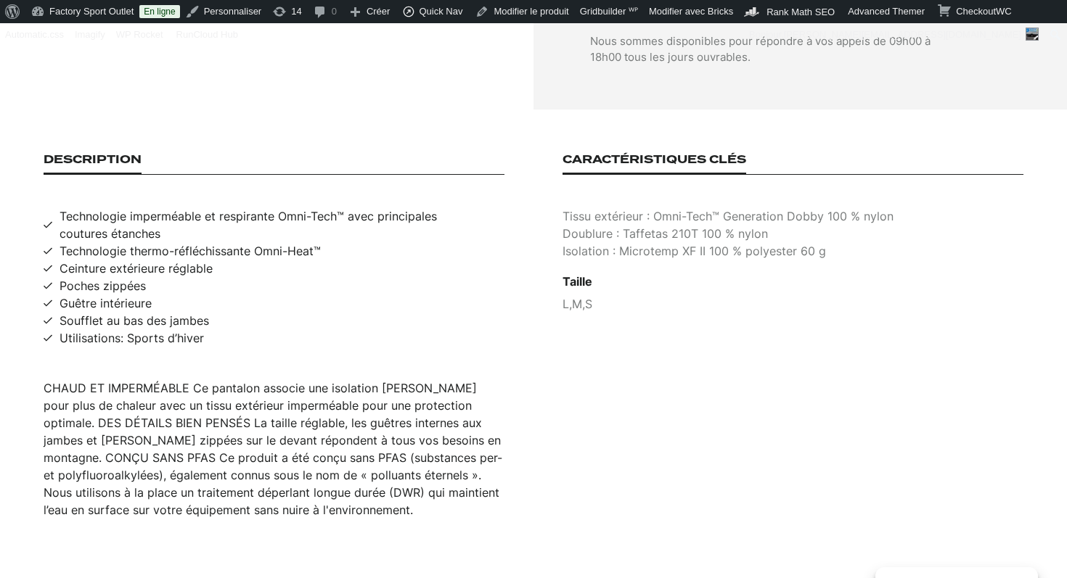
click at [698, 225] on p "Doublure : Taffetas 210T 100 % nylon" at bounding box center [792, 233] width 461 height 17
copy p "Doublure : Taffetas 210T 100 % nylon"
click at [591, 242] on p "Isolation : Microtemp XF II 100 % polyester 60 g" at bounding box center [792, 250] width 461 height 17
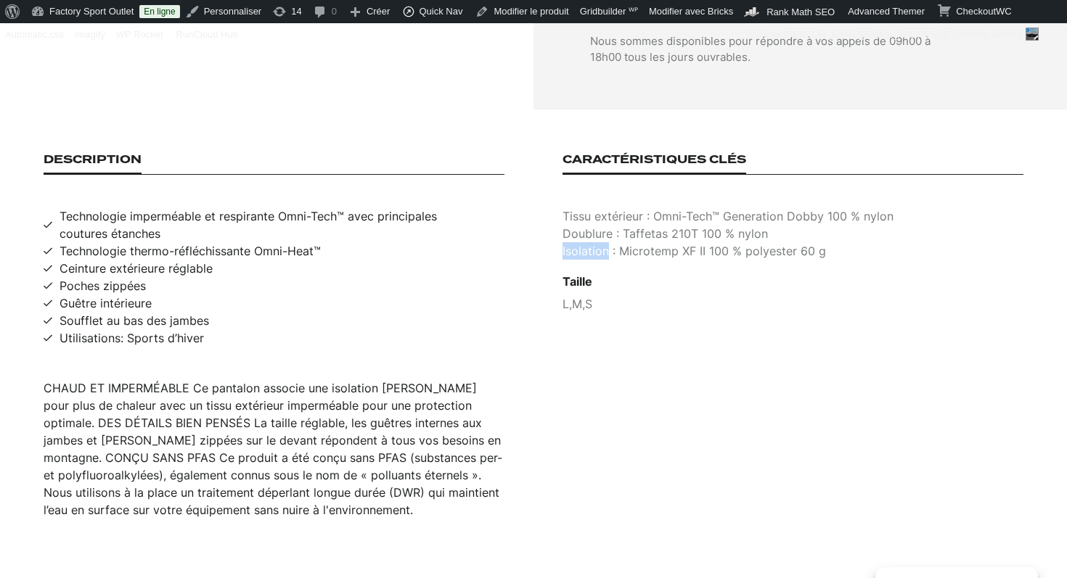
click at [591, 242] on p "Isolation : Microtemp XF II 100 % polyester 60 g" at bounding box center [792, 250] width 461 height 17
copy p "Isolation : Microtemp XF II 100 % polyester 60 g"
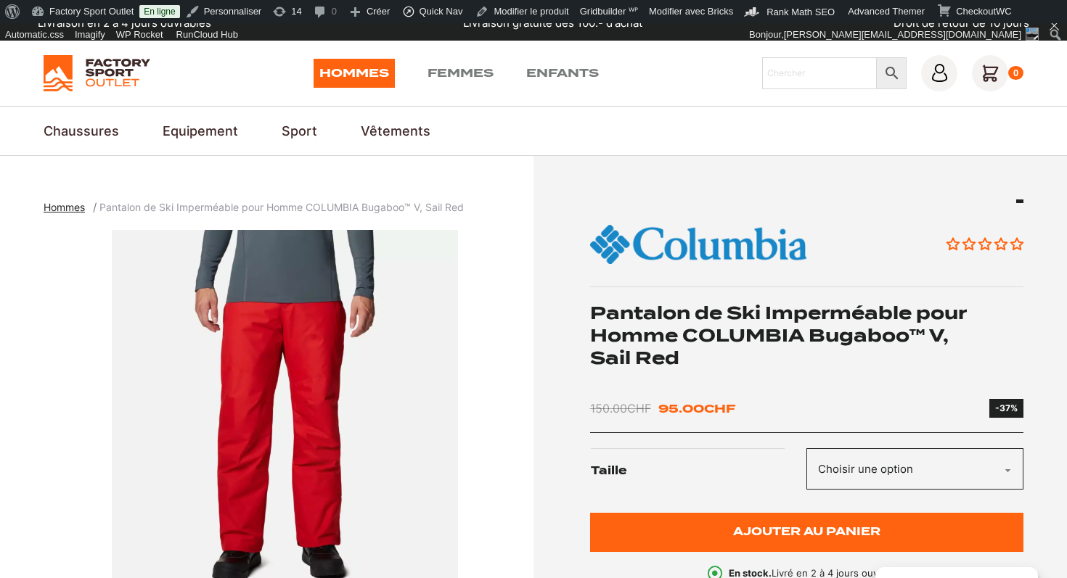
scroll to position [0, 0]
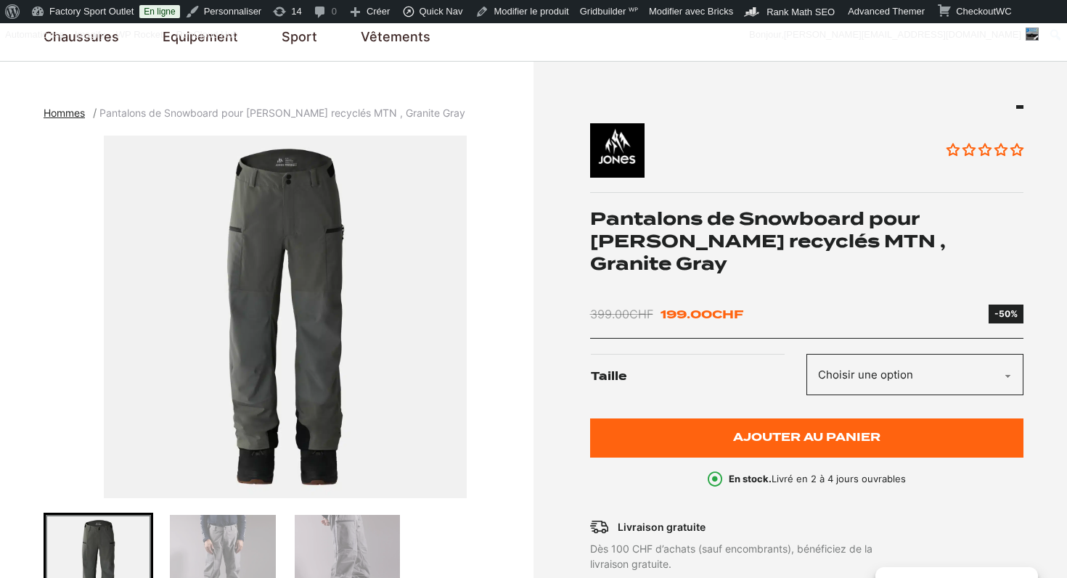
scroll to position [133, 0]
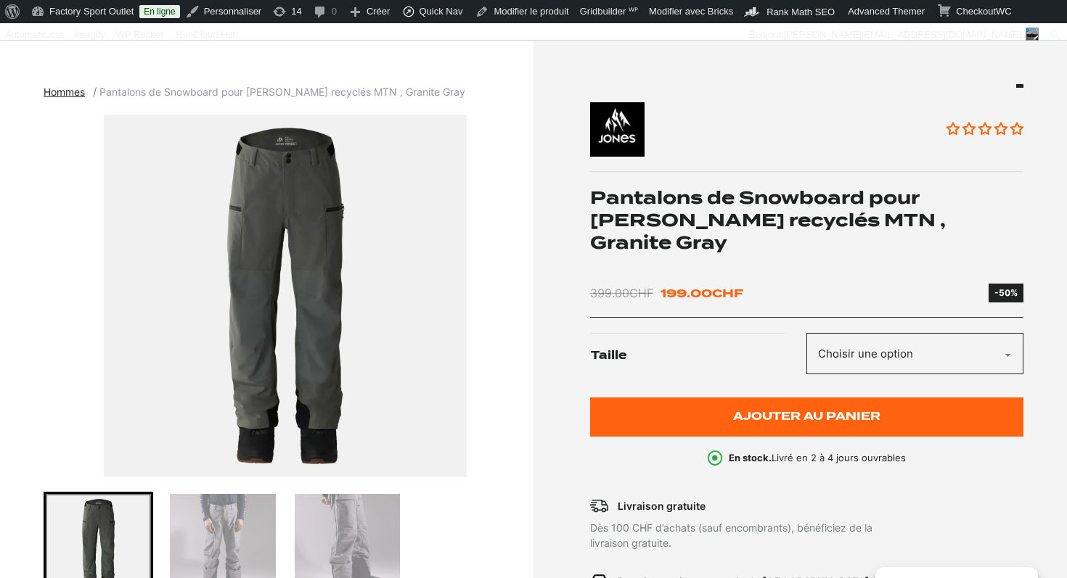
click at [672, 206] on h1 "Pantalons de Snowboard pour [PERSON_NAME] recyclés MTN , Granite Gray" at bounding box center [807, 220] width 434 height 68
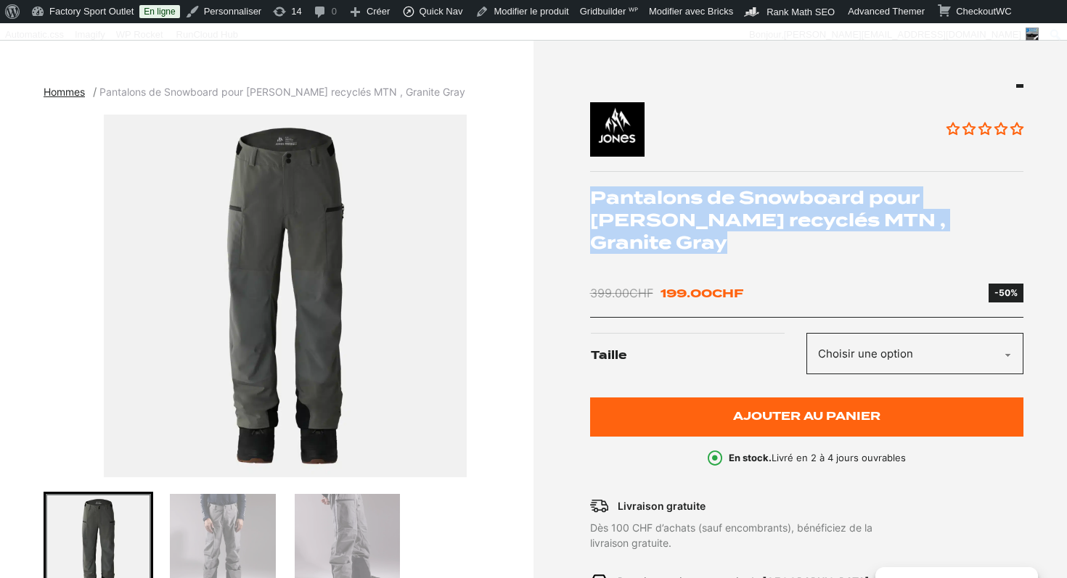
click at [672, 206] on h1 "Pantalons de Snowboard pour [PERSON_NAME] recyclés MTN , Granite Gray" at bounding box center [807, 220] width 434 height 68
copy div "Pantalons de Snowboard pour [PERSON_NAME] recyclés MTN , Granite Gray"
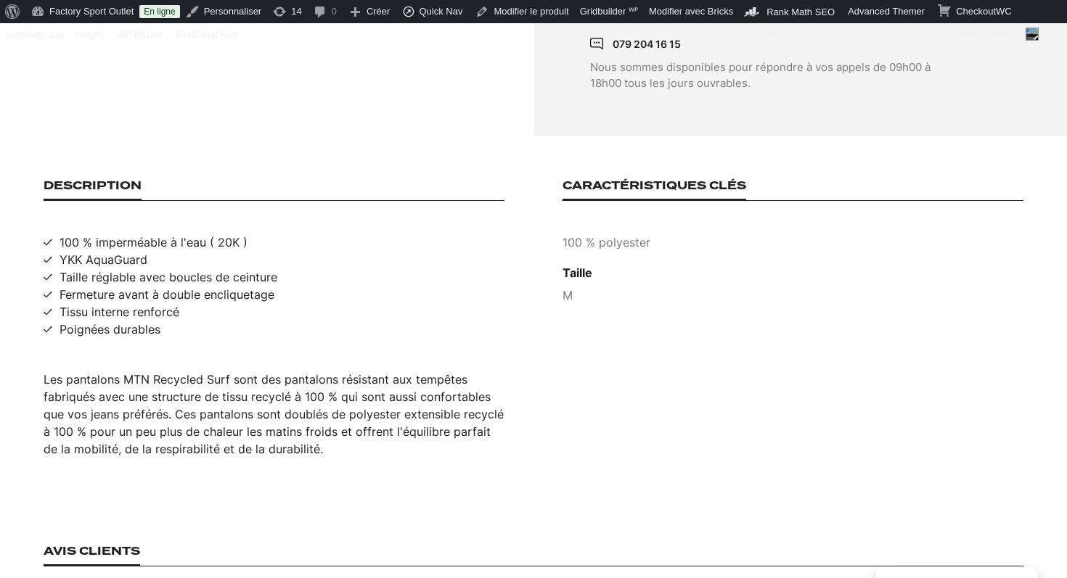
scroll to position [871, 0]
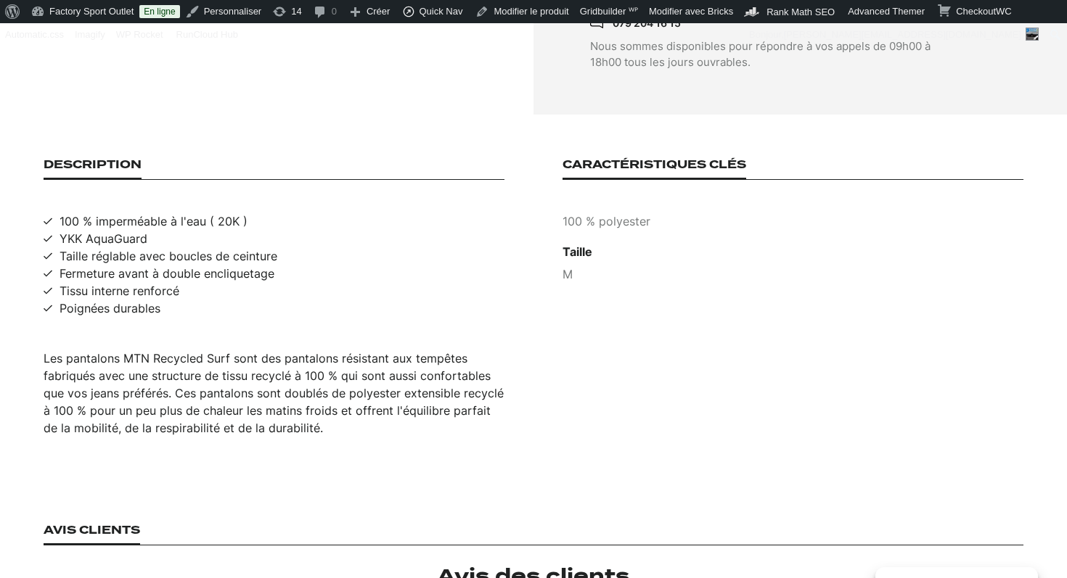
click at [241, 355] on div "Les pantalons MTN Recycled Surf sont des pantalons résistant aux tempêtes fabri…" at bounding box center [274, 393] width 461 height 87
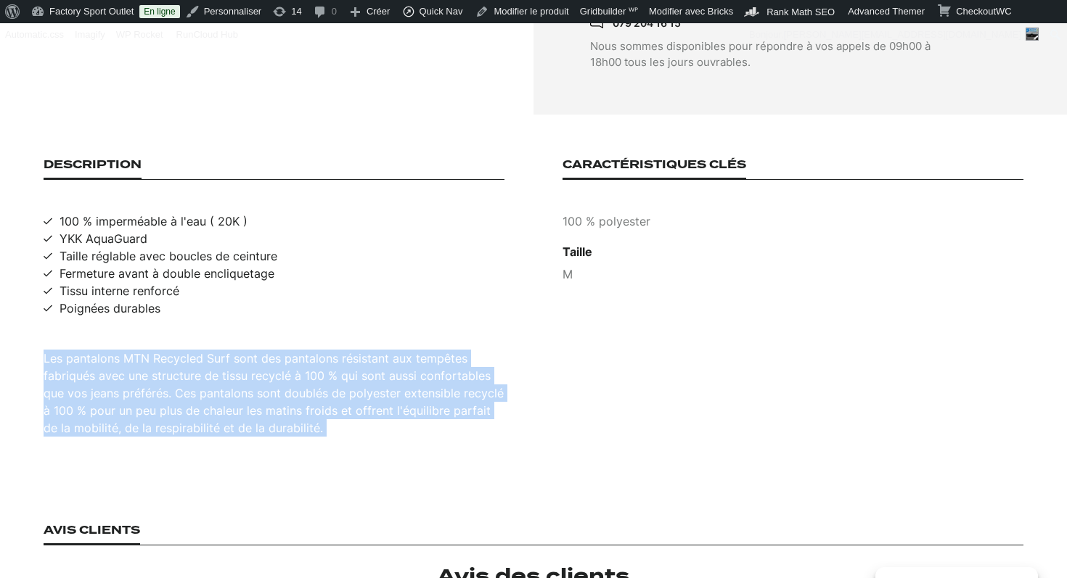
click at [241, 355] on div "Les pantalons MTN Recycled Surf sont des pantalons résistant aux tempêtes fabri…" at bounding box center [274, 393] width 461 height 87
copy div "Les pantalons MTN Recycled Surf sont des pantalons résistant aux tempêtes fabri…"
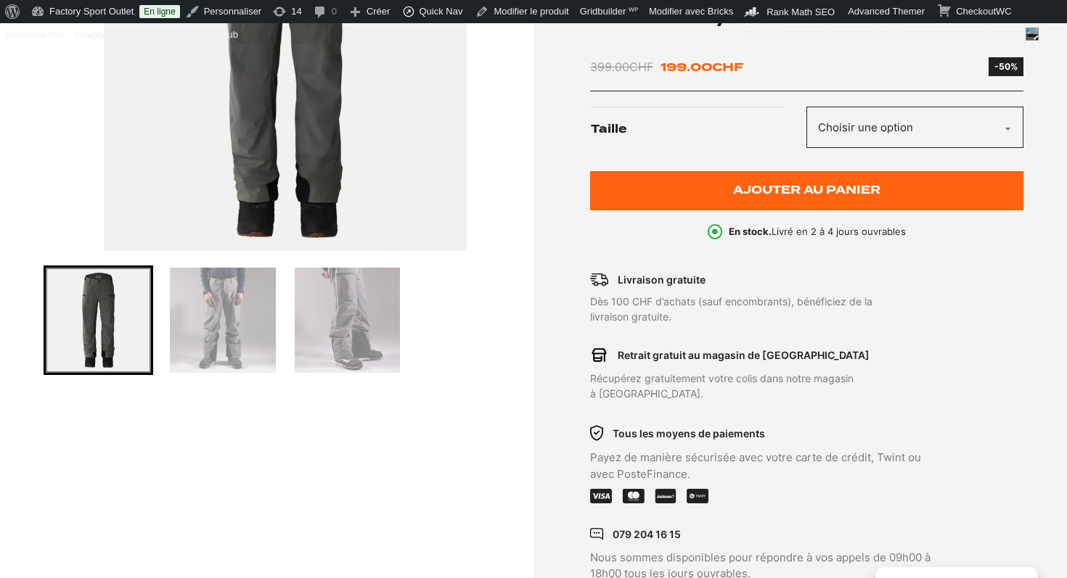
scroll to position [115, 0]
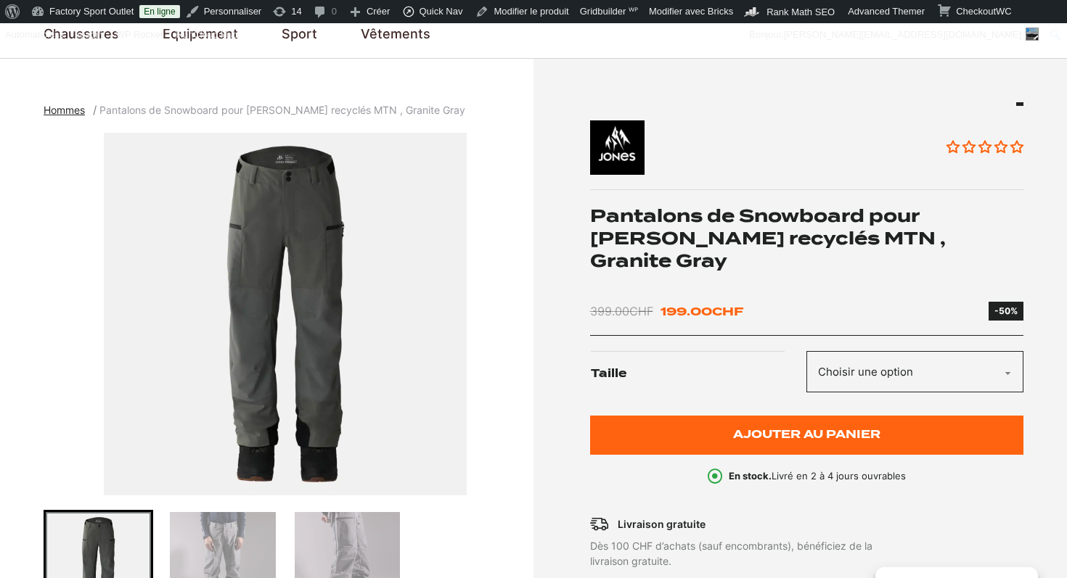
click at [298, 279] on img "1 of 3" at bounding box center [285, 314] width 483 height 363
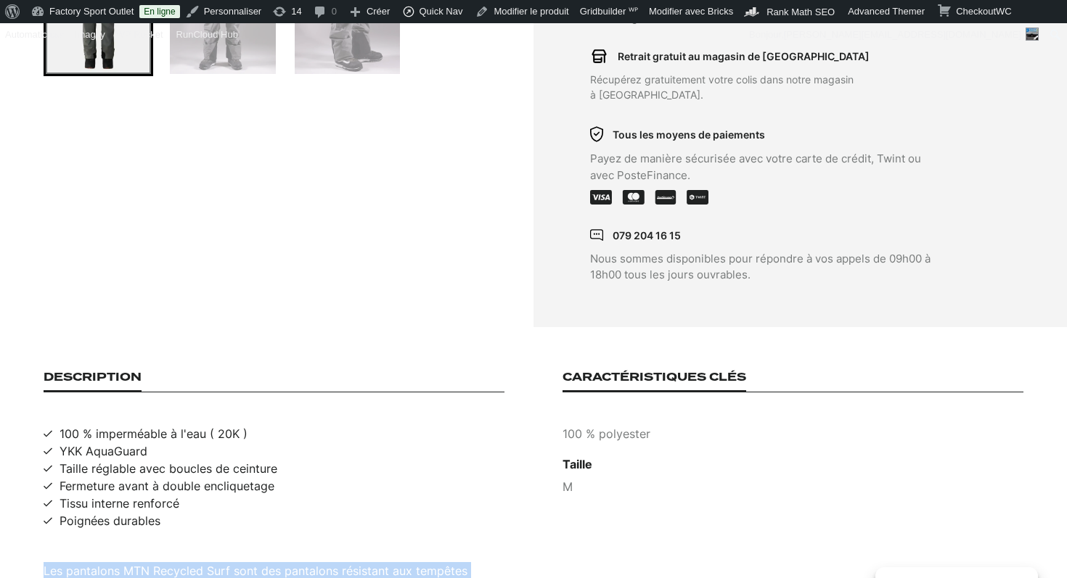
scroll to position [758, 0]
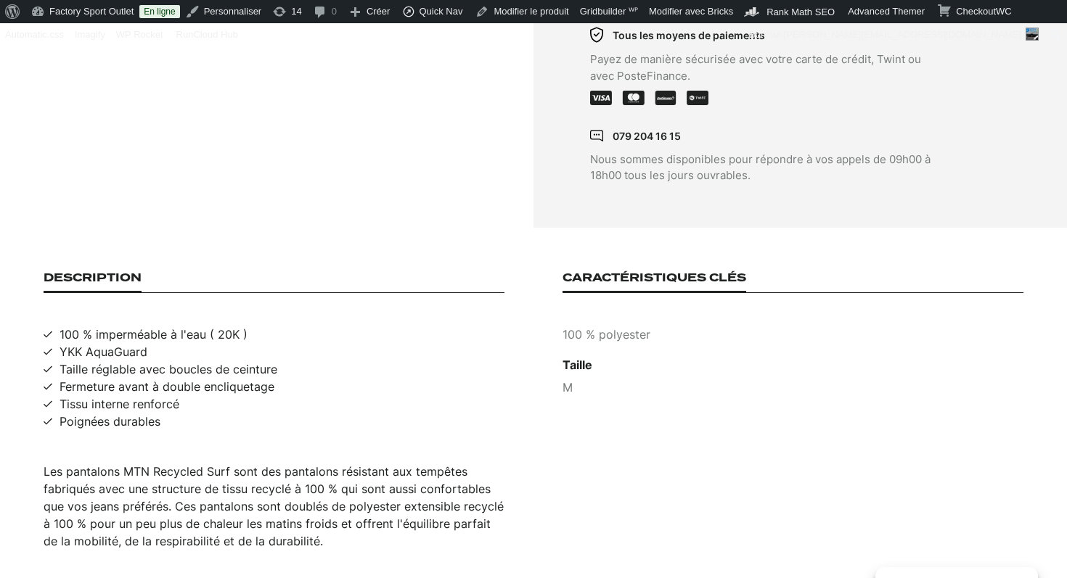
click at [205, 228] on section "Description 100 % imperméable à l'eau ( 20K ) YKK AquaGuard Taille réglable ave…" at bounding box center [533, 411] width 1067 height 366
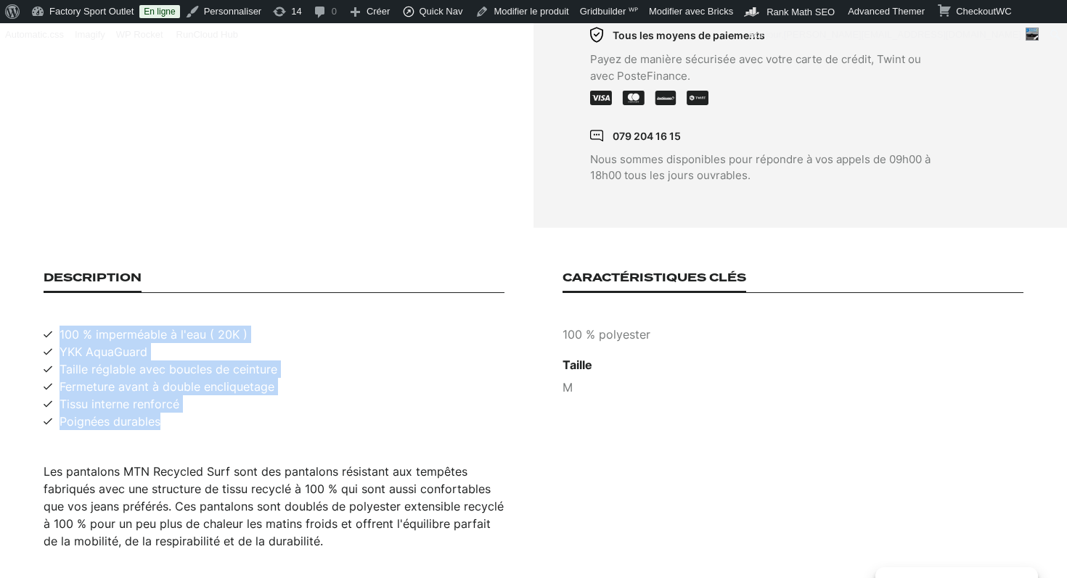
drag, startPoint x: 166, startPoint y: 386, endPoint x: 59, endPoint y: 300, distance: 137.8
click at [59, 326] on ul "100 % imperméable à l'eau ( 20K ) YKK AquaGuard Taille réglable avec boucles de…" at bounding box center [274, 378] width 461 height 104
copy ul "100 % imperméable à l'eau ( 20K ) YKK AquaGuard Taille réglable avec boucles de…"
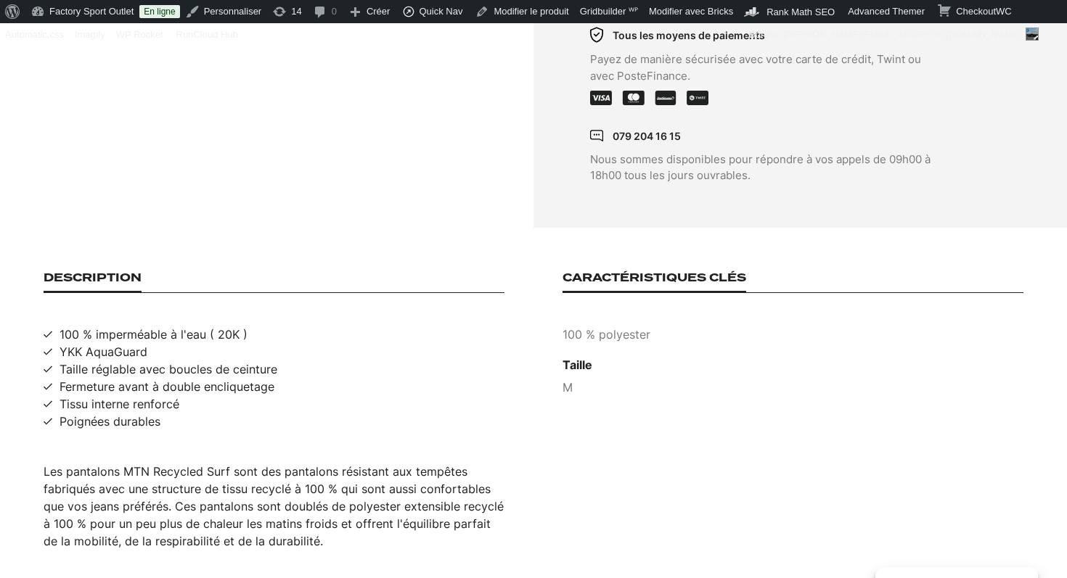
click at [616, 326] on p "100 % polyester" at bounding box center [792, 334] width 461 height 17
copy p "100 % polyester"
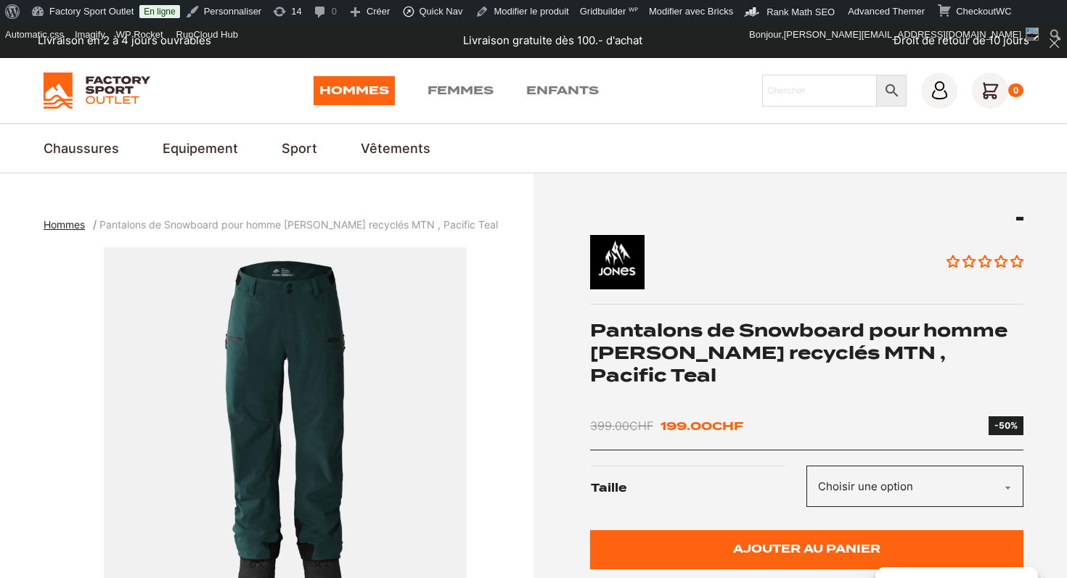
scroll to position [139, 0]
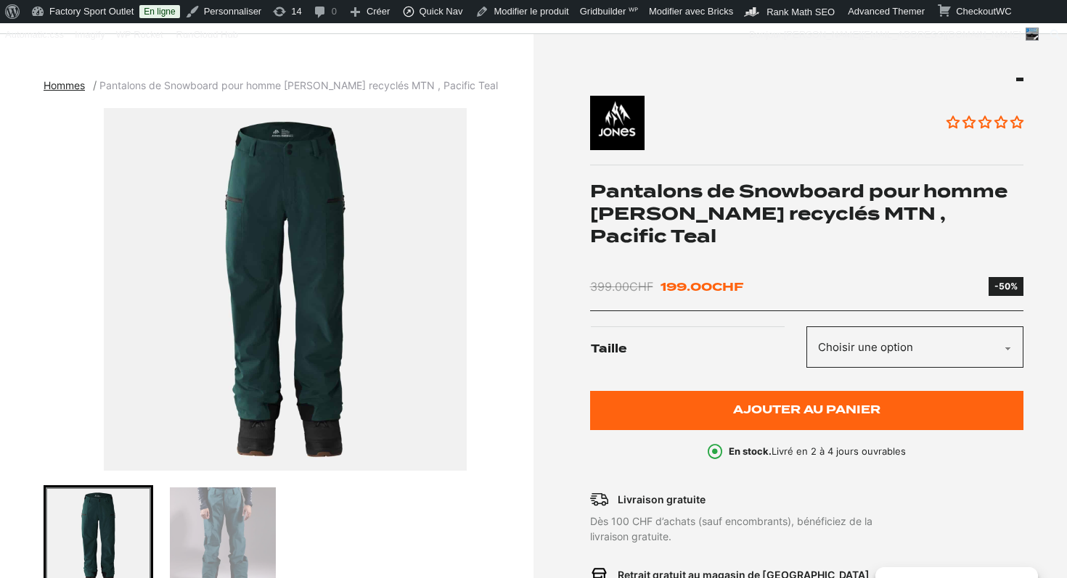
click at [744, 214] on h1 "Pantalons de Snowboard pour homme [PERSON_NAME] recyclés MTN , Pacific Teal" at bounding box center [807, 214] width 434 height 68
click at [744, 214] on h1 "Pantalons de Snowboard pour homme JONES recyclés MTN , Pacific Teal" at bounding box center [807, 214] width 434 height 68
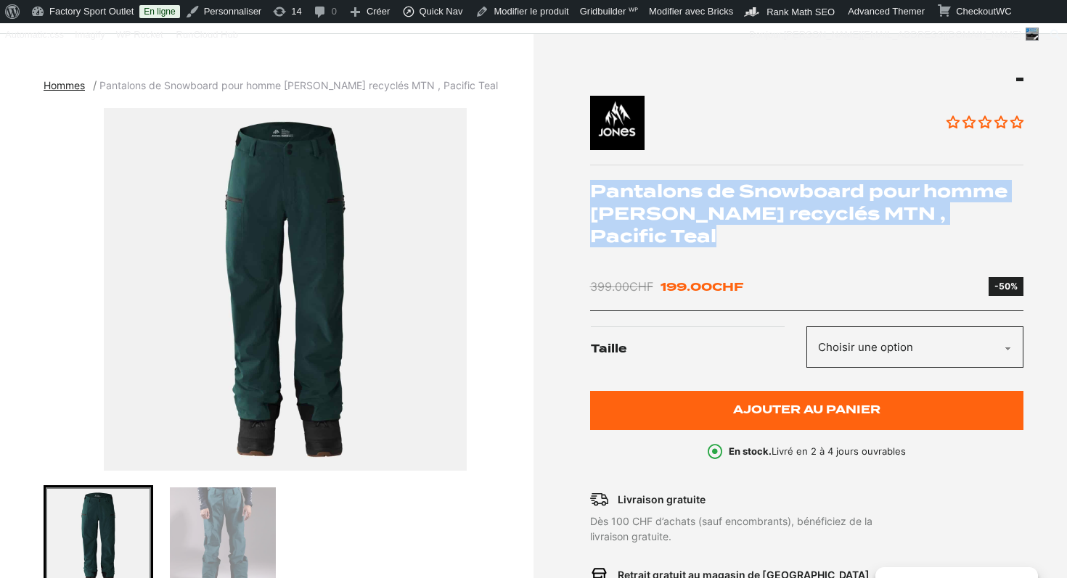
click at [744, 214] on h1 "Pantalons de Snowboard pour homme JONES recyclés MTN , Pacific Teal" at bounding box center [807, 214] width 434 height 68
copy div "Pantalons de Snowboard pour homme JONES recyclés MTN , Pacific Teal"
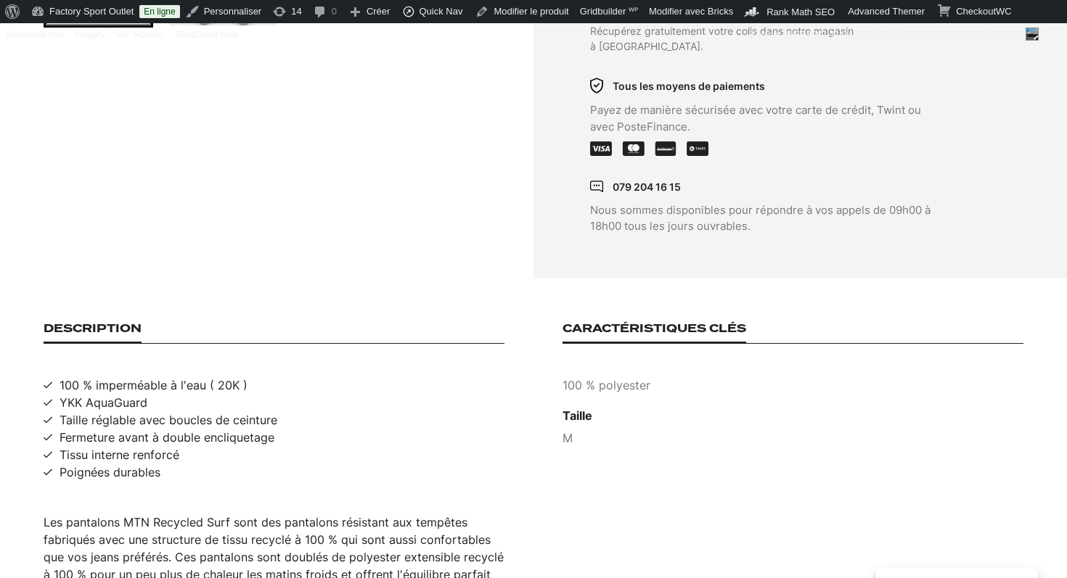
scroll to position [810, 0]
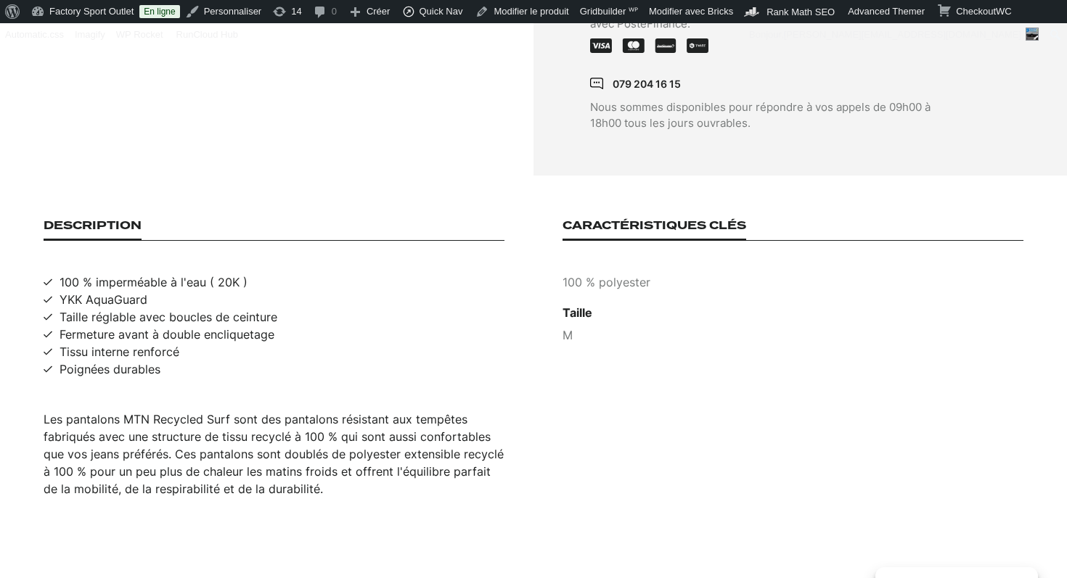
click at [253, 415] on div "Les pantalons MTN Recycled Surf sont des pantalons résistant aux tempêtes fabri…" at bounding box center [274, 454] width 461 height 87
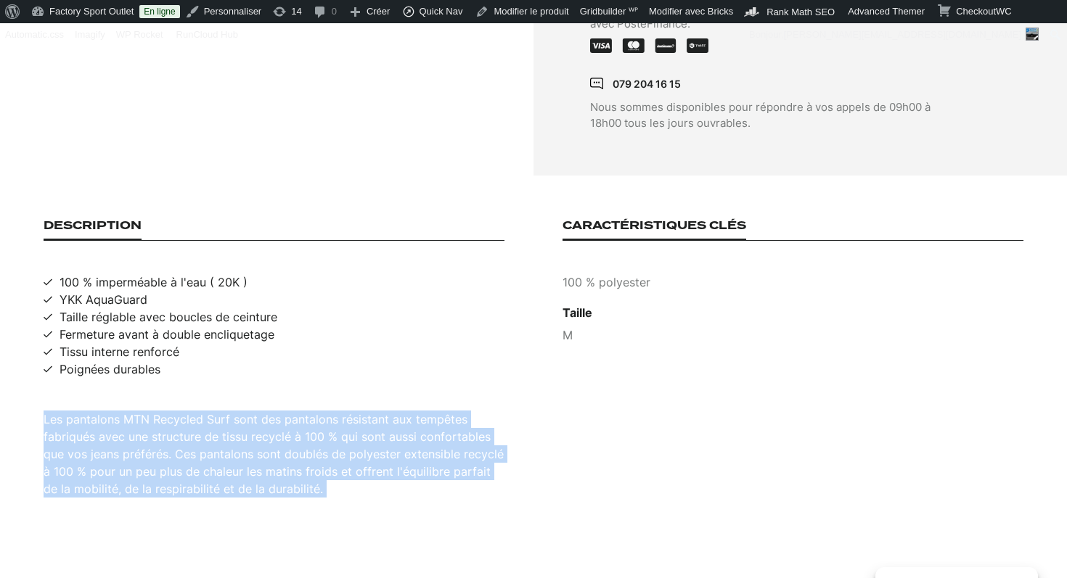
click at [253, 415] on div "Les pantalons MTN Recycled Surf sont des pantalons résistant aux tempêtes fabri…" at bounding box center [274, 454] width 461 height 87
copy div "Les pantalons MTN Recycled Surf sont des pantalons résistant aux tempêtes fabri…"
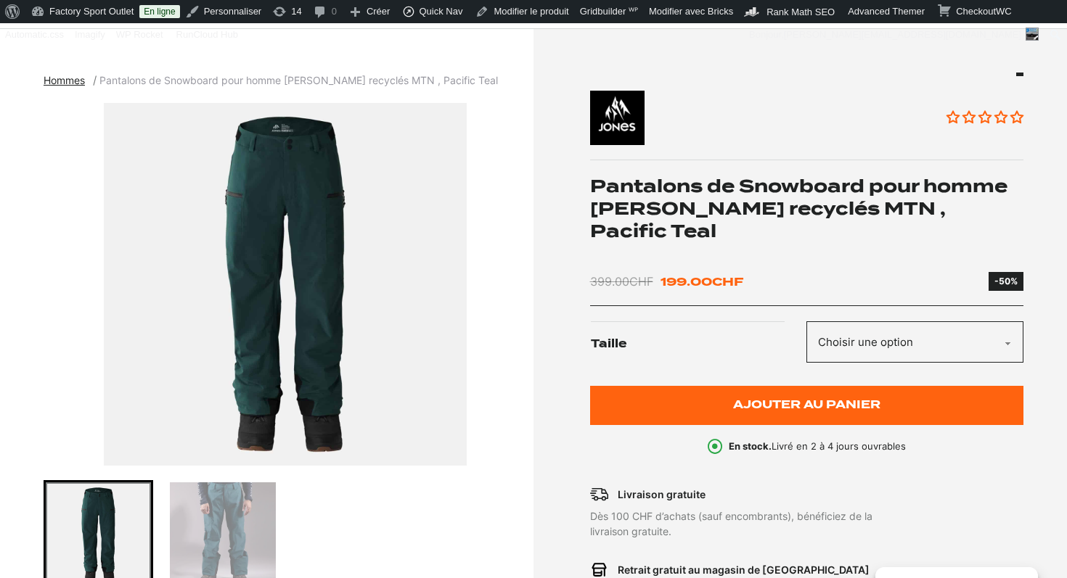
scroll to position [123, 0]
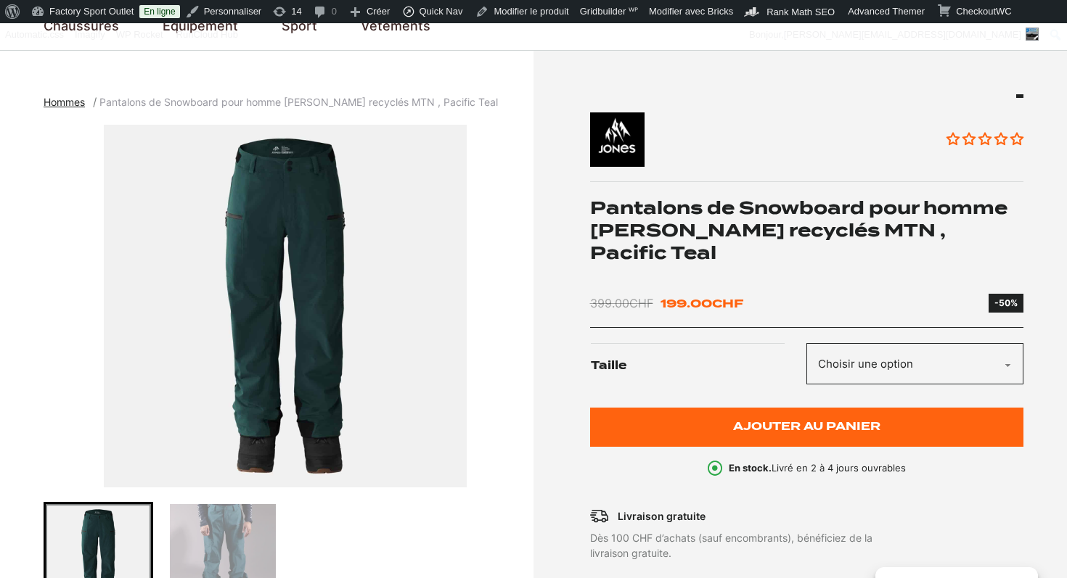
click at [303, 302] on img "1 of 2" at bounding box center [285, 306] width 483 height 363
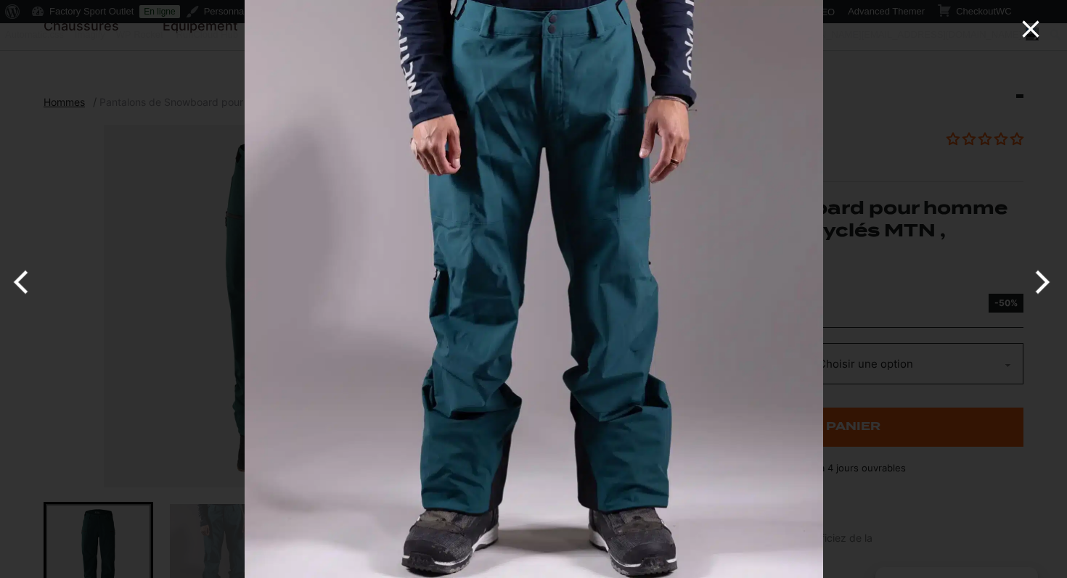
click at [1029, 33] on icon "Close" at bounding box center [1030, 29] width 29 height 29
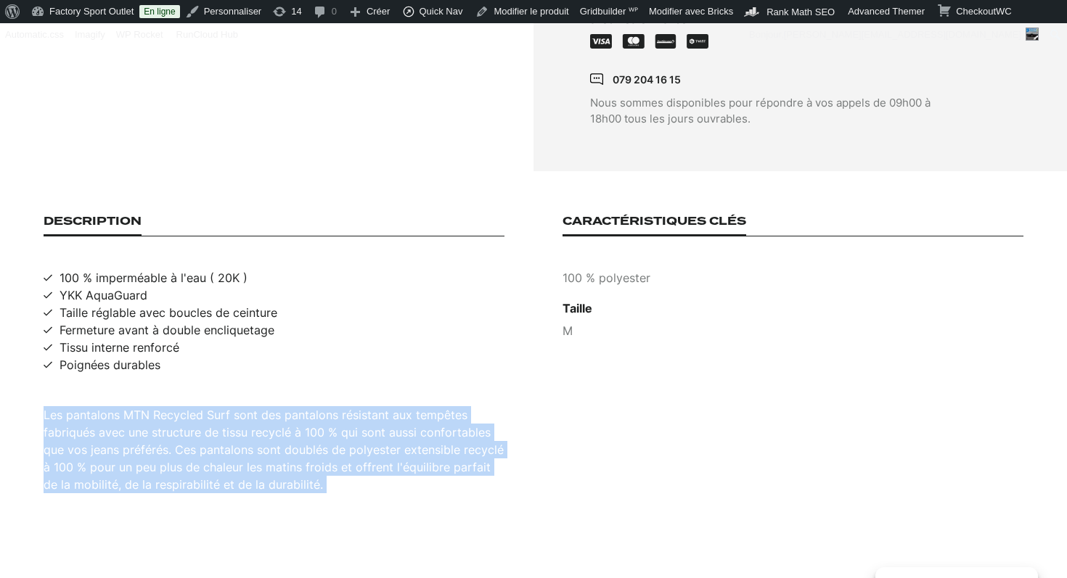
scroll to position [832, 0]
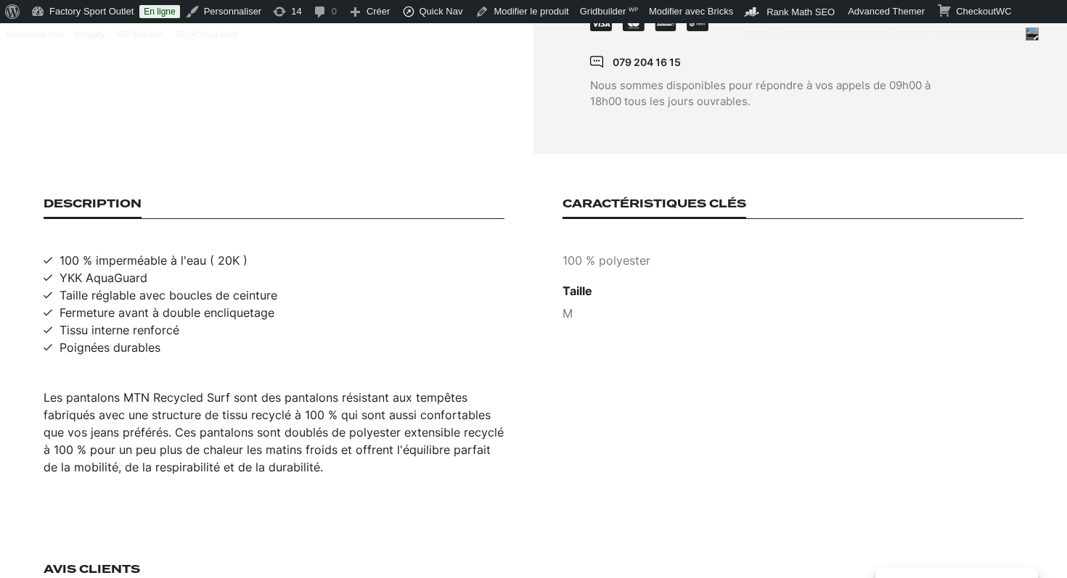
click at [176, 252] on span "100 % imperméable à l'eau ( 20K )" at bounding box center [154, 260] width 188 height 17
copy span "100 % imperméable à l'eau ( 20K )"
click at [120, 269] on span "YKK AquaGuard" at bounding box center [104, 277] width 88 height 17
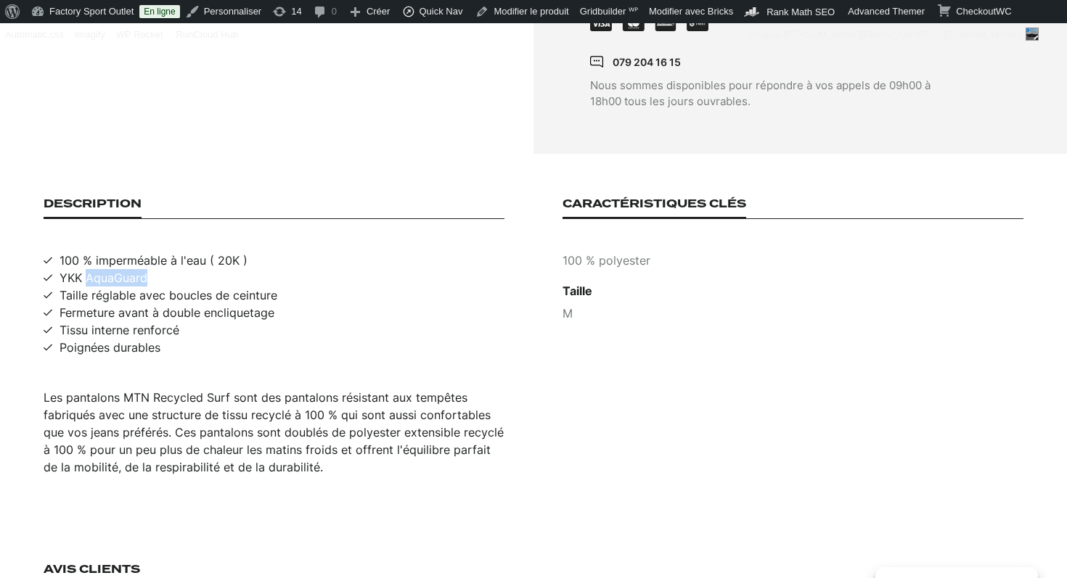
click at [120, 269] on span "YKK AquaGuard" at bounding box center [104, 277] width 88 height 17
copy span "YKK AquaGuard"
click at [641, 252] on p "100 % polyester" at bounding box center [792, 260] width 461 height 17
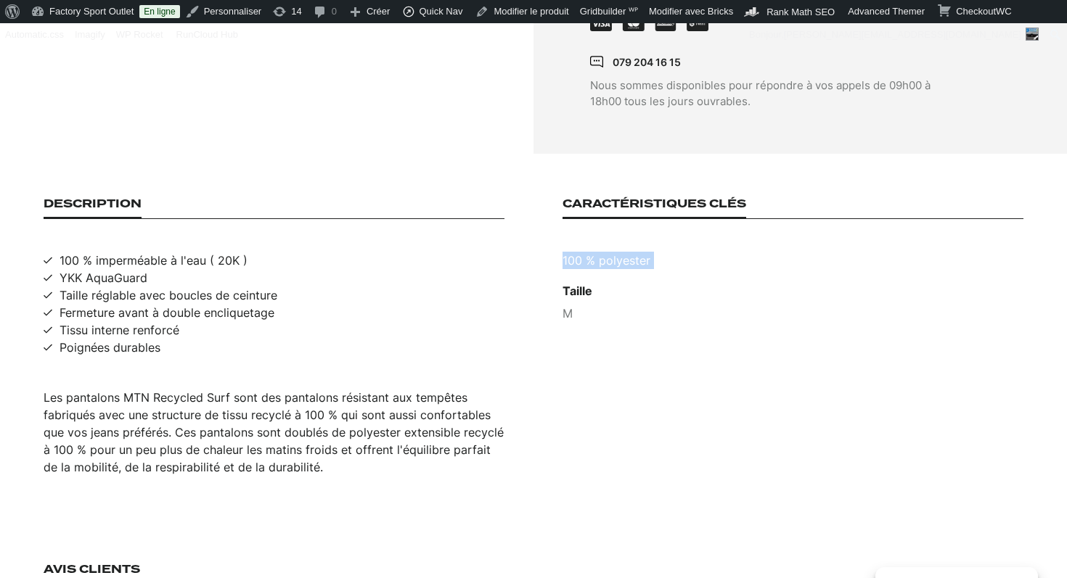
click at [641, 252] on p "100 % polyester" at bounding box center [792, 260] width 461 height 17
copy p "100 % polyester"
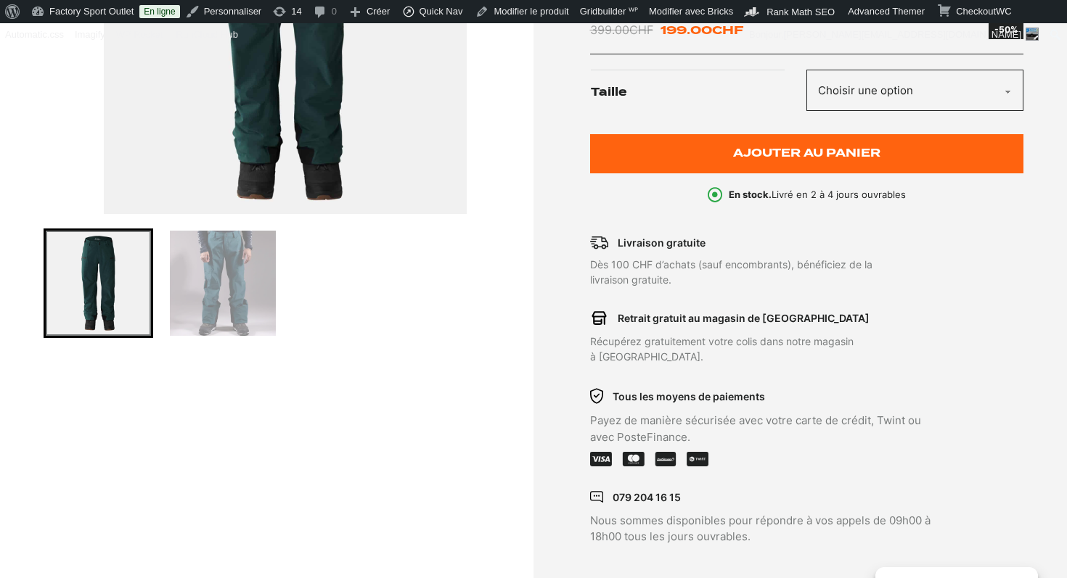
scroll to position [0, 0]
